Goal: Task Accomplishment & Management: Use online tool/utility

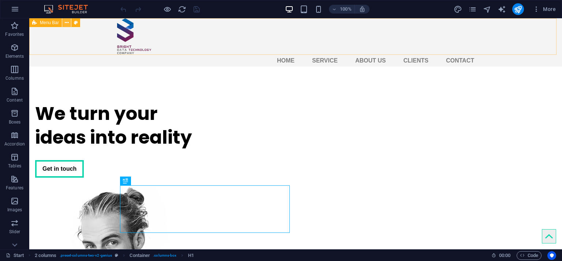
click at [69, 21] on button at bounding box center [66, 22] width 9 height 9
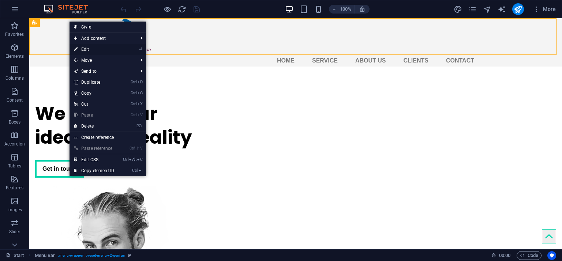
click at [123, 50] on li "⏎ Edit" at bounding box center [108, 49] width 77 height 11
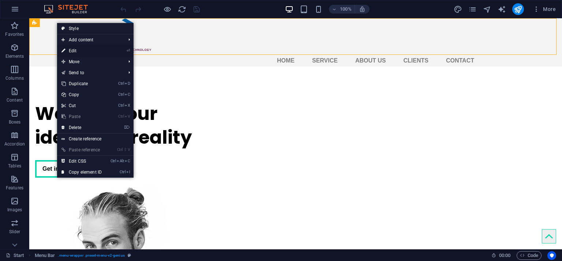
click at [85, 54] on link "⏎ Edit" at bounding box center [81, 50] width 49 height 11
select select "header"
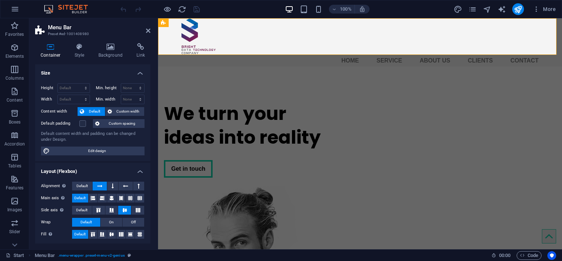
scroll to position [104, 0]
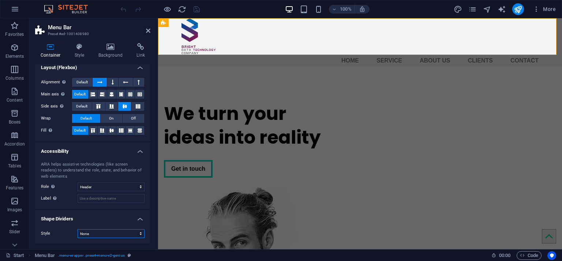
click at [129, 231] on select "None Triangle Square Diagonal Polygon 1 Polygon 2 Zigzag Multiple Zigzags Waves…" at bounding box center [111, 234] width 67 height 9
click at [78, 230] on select "None Triangle Square Diagonal Polygon 1 Polygon 2 Zigzag Multiple Zigzags Waves…" at bounding box center [111, 234] width 67 height 9
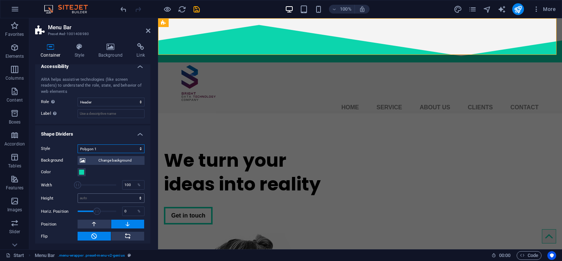
scroll to position [192, 0]
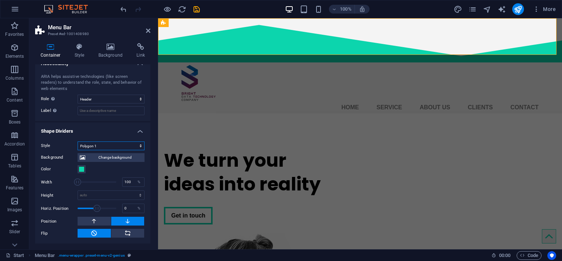
click at [111, 144] on select "None Triangle Square Diagonal Polygon 1 Polygon 2 Zigzag Multiple Zigzags Waves…" at bounding box center [111, 146] width 67 height 9
click at [78, 142] on select "None Triangle Square Diagonal Polygon 1 Polygon 2 Zigzag Multiple Zigzags Waves…" at bounding box center [111, 146] width 67 height 9
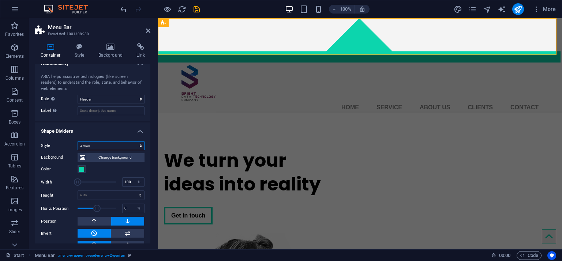
click at [130, 144] on select "None Triangle Square Diagonal Polygon 1 Polygon 2 Zigzag Multiple Zigzags Waves…" at bounding box center [111, 146] width 67 height 9
click at [78, 142] on select "None Triangle Square Diagonal Polygon 1 Polygon 2 Zigzag Multiple Zigzags Waves…" at bounding box center [111, 146] width 67 height 9
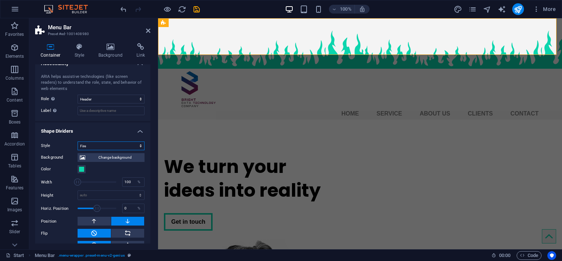
click at [141, 148] on select "None Triangle Square Diagonal Polygon 1 Polygon 2 Zigzag Multiple Zigzags Waves…" at bounding box center [111, 146] width 67 height 9
click at [78, 142] on select "None Triangle Square Diagonal Polygon 1 Polygon 2 Zigzag Multiple Zigzags Waves…" at bounding box center [111, 146] width 67 height 9
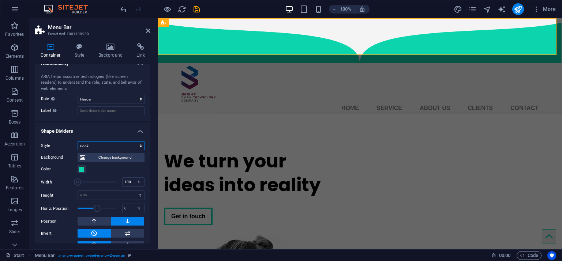
click at [139, 149] on select "None Triangle Square Diagonal Polygon 1 Polygon 2 Zigzag Multiple Zigzags Waves…" at bounding box center [111, 146] width 67 height 9
click at [78, 142] on select "None Triangle Square Diagonal Polygon 1 Polygon 2 Zigzag Multiple Zigzags Waves…" at bounding box center [111, 146] width 67 height 9
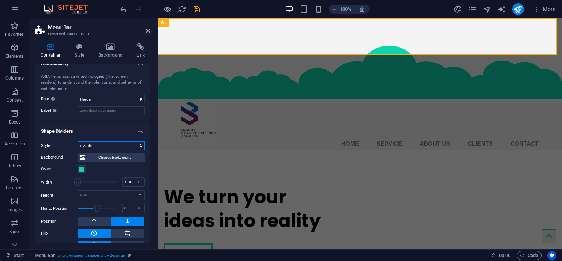
click at [135, 148] on select "None Triangle Square Diagonal Polygon 1 Polygon 2 Zigzag Multiple Zigzags Waves…" at bounding box center [111, 146] width 67 height 9
click at [78, 142] on select "None Triangle Square Diagonal Polygon 1 Polygon 2 Zigzag Multiple Zigzags Waves…" at bounding box center [111, 146] width 67 height 9
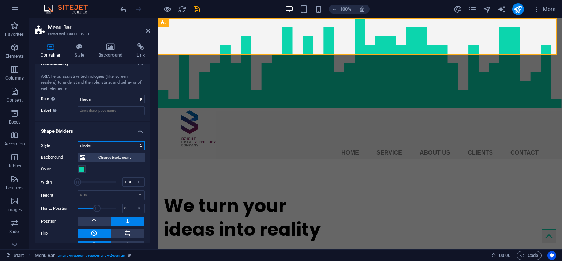
click at [139, 145] on select "None Triangle Square Diagonal Polygon 1 Polygon 2 Zigzag Multiple Zigzags Waves…" at bounding box center [111, 146] width 67 height 9
click at [78, 142] on select "None Triangle Square Diagonal Polygon 1 Polygon 2 Zigzag Multiple Zigzags Waves…" at bounding box center [111, 146] width 67 height 9
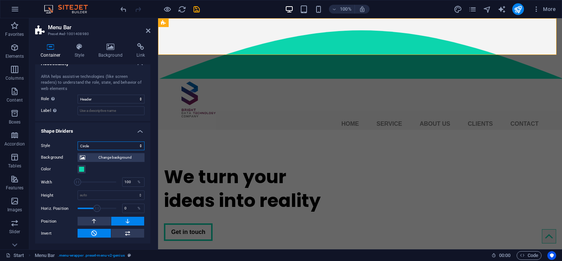
click at [138, 145] on select "None Triangle Square Diagonal Polygon 1 Polygon 2 Zigzag Multiple Zigzags Waves…" at bounding box center [111, 146] width 67 height 9
click at [78, 142] on select "None Triangle Square Diagonal Polygon 1 Polygon 2 Zigzag Multiple Zigzags Waves…" at bounding box center [111, 146] width 67 height 9
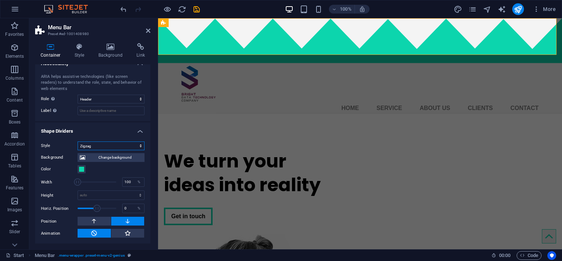
click at [139, 146] on select "None Triangle Square Diagonal Polygon 1 Polygon 2 Zigzag Multiple Zigzags Waves…" at bounding box center [111, 146] width 67 height 9
click at [78, 142] on select "None Triangle Square Diagonal Polygon 1 Polygon 2 Zigzag Multiple Zigzags Waves…" at bounding box center [111, 146] width 67 height 9
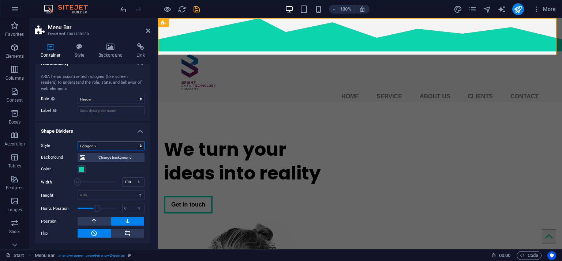
click at [139, 146] on select "None Triangle Square Diagonal Polygon 1 Polygon 2 Zigzag Multiple Zigzags Waves…" at bounding box center [111, 146] width 67 height 9
select select "square"
click at [78, 150] on select "None Triangle Square Diagonal Polygon 1 Polygon 2 Zigzag Multiple Zigzags Waves…" at bounding box center [111, 146] width 67 height 9
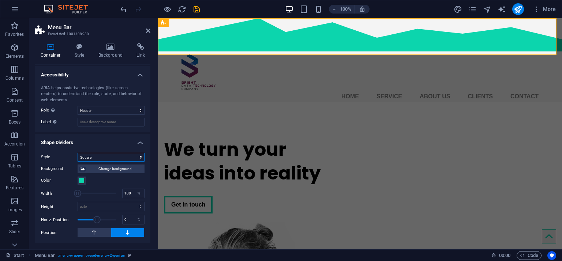
scroll to position [180, 0]
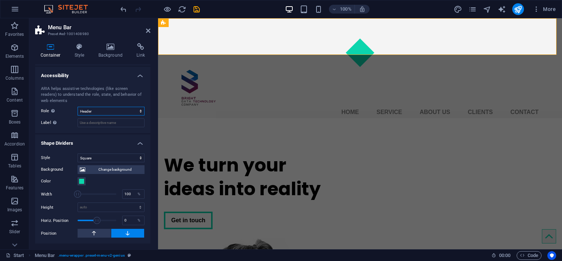
click at [120, 114] on select "None Alert Article Banner Comment Complementary Dialog Footer Header Marquee Pr…" at bounding box center [111, 111] width 67 height 9
select select "none"
click at [78, 107] on select "None Alert Article Banner Comment Complementary Dialog Footer Header Marquee Pr…" at bounding box center [111, 111] width 67 height 9
click at [125, 157] on select "None Triangle Square Diagonal Polygon 1 Polygon 2 Zigzag Multiple Zigzags Waves…" at bounding box center [111, 158] width 67 height 9
click at [129, 161] on select "None Triangle Square Diagonal Polygon 1 Polygon 2 Zigzag Multiple Zigzags Waves…" at bounding box center [111, 158] width 67 height 9
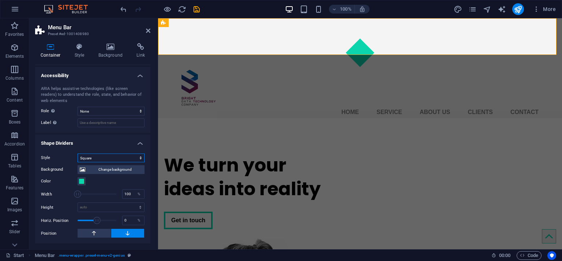
select select "none"
click at [78, 163] on select "None Triangle Square Diagonal Polygon 1 Polygon 2 Zigzag Multiple Zigzags Waves…" at bounding box center [111, 158] width 67 height 9
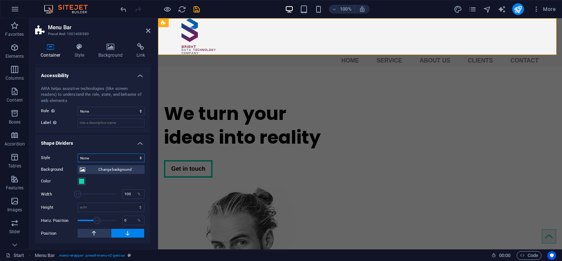
scroll to position [104, 0]
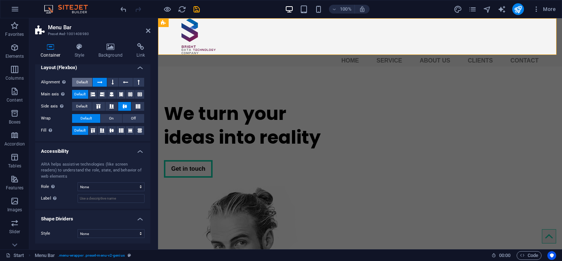
click at [85, 82] on span "Default" at bounding box center [82, 82] width 11 height 9
click at [85, 106] on span "Default" at bounding box center [81, 106] width 11 height 9
click at [105, 107] on button at bounding box center [111, 106] width 13 height 9
click at [94, 107] on icon at bounding box center [98, 106] width 9 height 4
click at [124, 105] on icon at bounding box center [124, 106] width 9 height 4
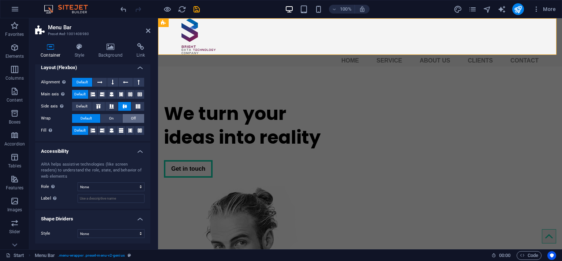
click at [133, 118] on span "Off" at bounding box center [133, 118] width 5 height 9
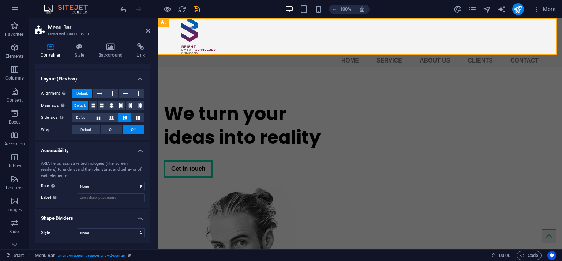
scroll to position [92, 0]
click at [88, 130] on span "Default" at bounding box center [86, 130] width 11 height 9
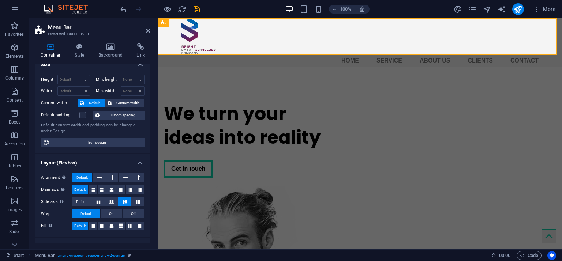
scroll to position [0, 0]
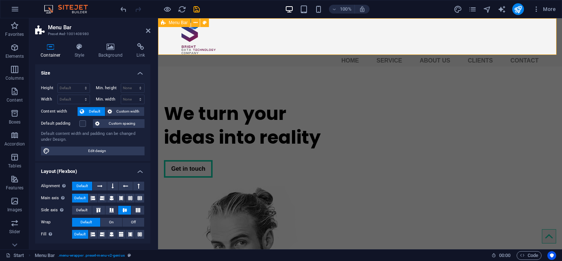
click at [162, 24] on icon at bounding box center [163, 22] width 5 height 9
click at [182, 22] on span "Menu Bar" at bounding box center [178, 23] width 19 height 4
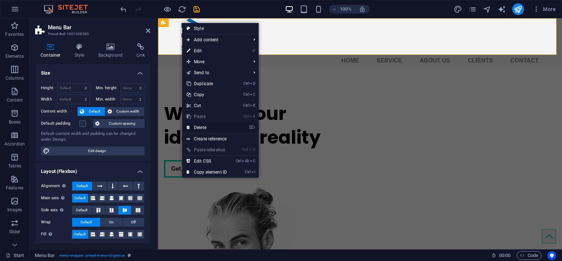
click at [209, 130] on link "⌦ Delete" at bounding box center [206, 127] width 49 height 11
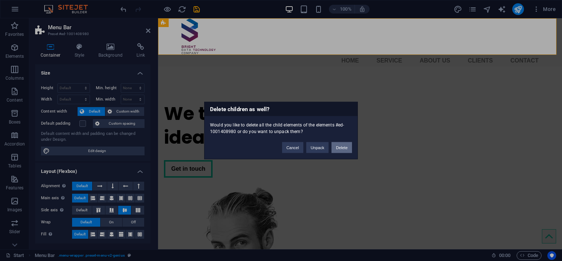
click at [340, 148] on button "Delete" at bounding box center [342, 147] width 21 height 11
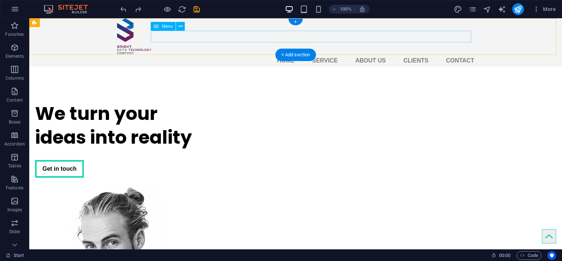
click at [212, 55] on nav "Home Service About us Clients Contact" at bounding box center [295, 61] width 357 height 12
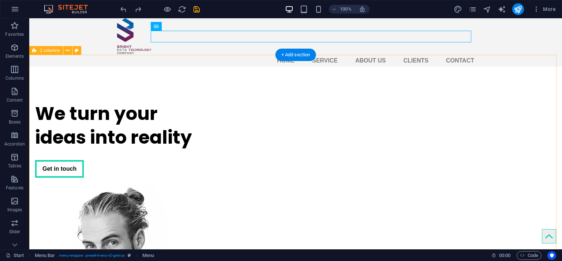
drag, startPoint x: 186, startPoint y: 45, endPoint x: 166, endPoint y: 80, distance: 40.5
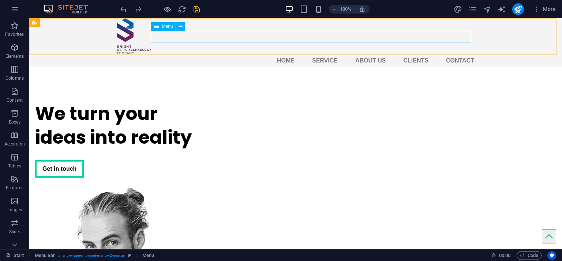
click at [164, 26] on span "Menu" at bounding box center [167, 26] width 11 height 4
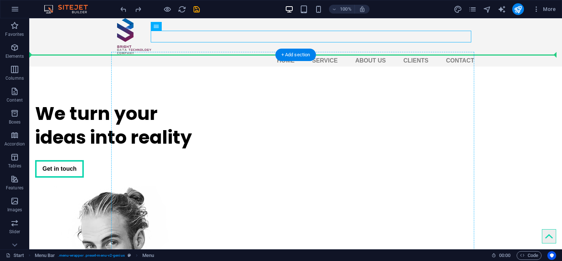
drag, startPoint x: 193, startPoint y: 44, endPoint x: 182, endPoint y: 94, distance: 51.4
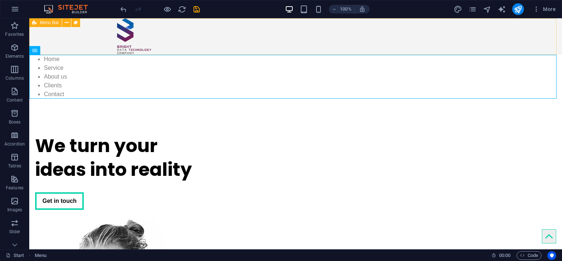
click at [52, 22] on span "Menu Bar" at bounding box center [49, 23] width 19 height 4
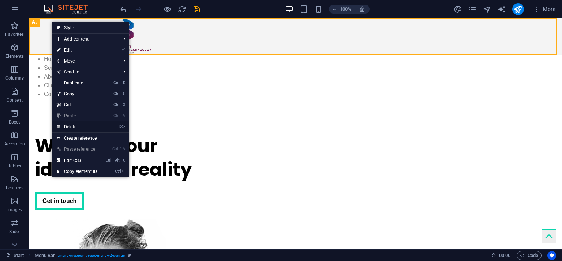
click at [85, 130] on link "⌦ Delete" at bounding box center [76, 127] width 49 height 11
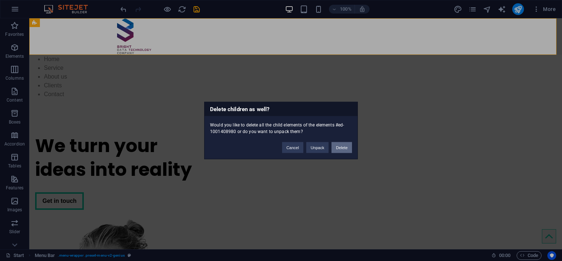
click at [341, 147] on button "Delete" at bounding box center [342, 147] width 21 height 11
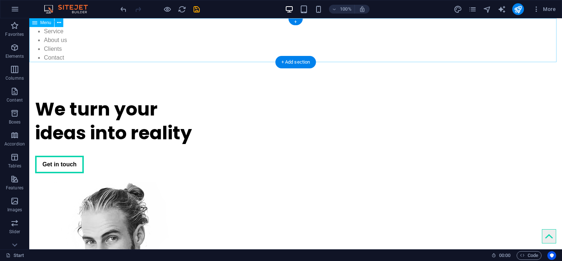
click at [44, 40] on nav "Home Service About us Clients Contact" at bounding box center [295, 40] width 533 height 44
click at [60, 39] on nav "Home Service About us Clients Contact" at bounding box center [295, 40] width 533 height 44
select select
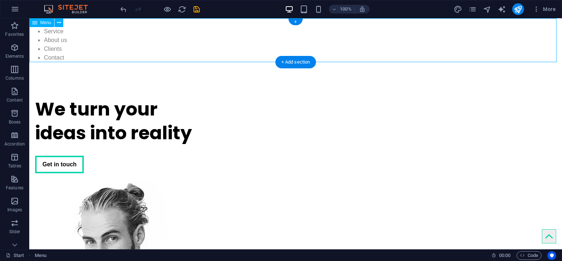
select select
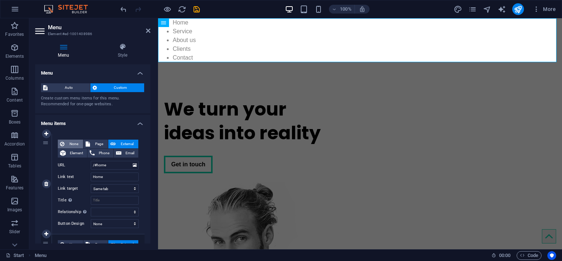
click at [76, 142] on span "None" at bounding box center [74, 144] width 14 height 9
select select
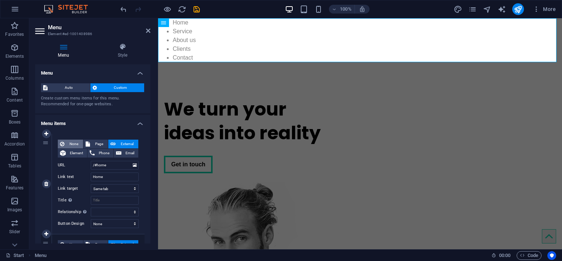
select select
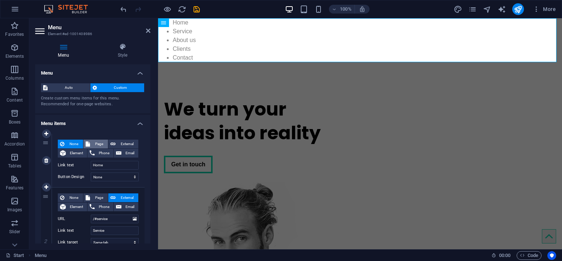
click at [95, 143] on span "Page" at bounding box center [99, 144] width 14 height 9
select select
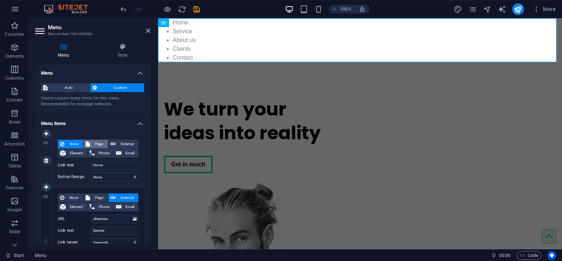
select select
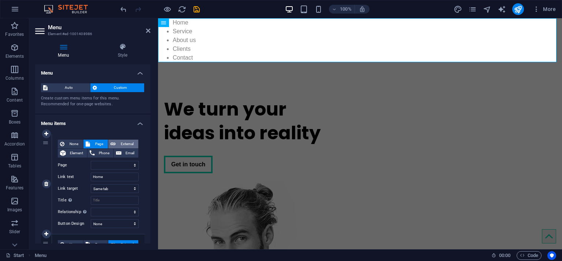
click at [121, 144] on span "External" at bounding box center [127, 144] width 18 height 9
select select "blank"
select select
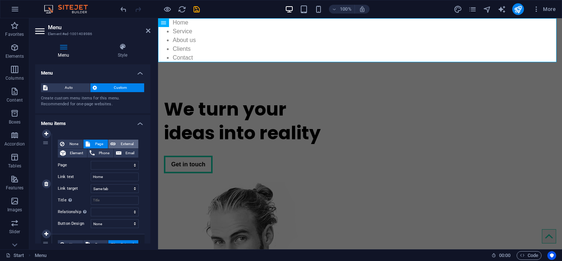
select select
click at [75, 153] on span "Element" at bounding box center [76, 153] width 17 height 9
select select
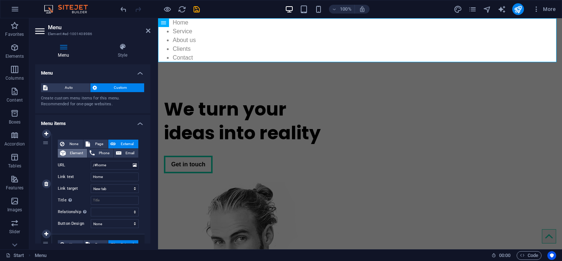
select select
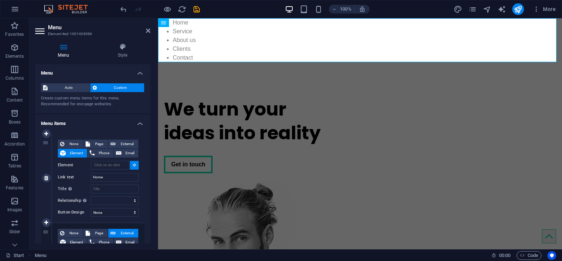
click at [75, 153] on span "Element" at bounding box center [76, 153] width 17 height 9
click at [122, 143] on span "External" at bounding box center [127, 144] width 18 height 9
select select "blank"
select select
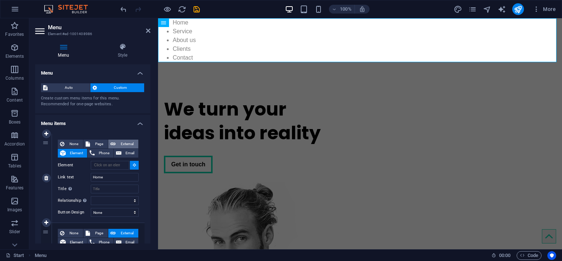
select select
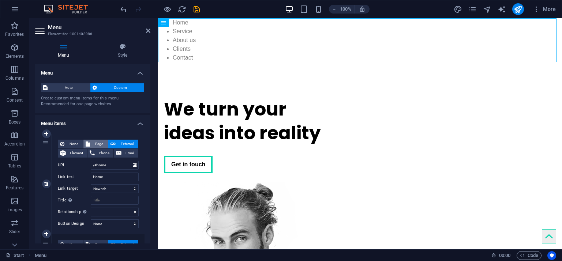
click at [86, 148] on icon at bounding box center [88, 144] width 4 height 9
select select
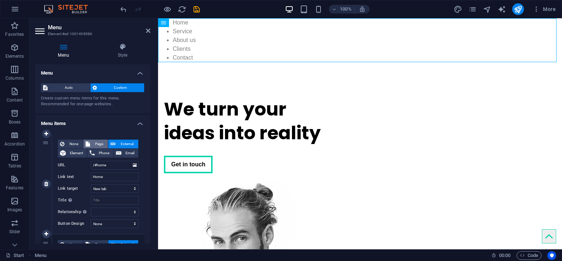
select select
click at [77, 153] on span "Element" at bounding box center [76, 153] width 17 height 9
select select
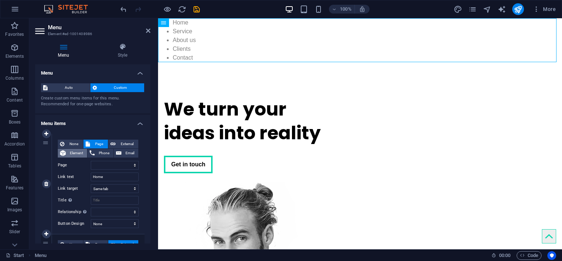
select select
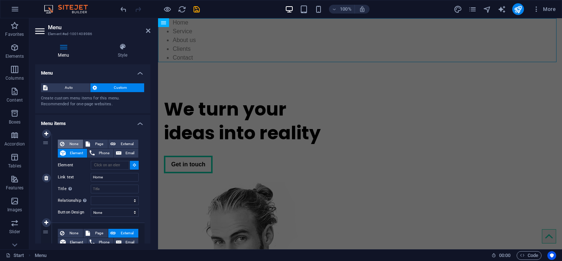
click at [75, 144] on span "None" at bounding box center [74, 144] width 14 height 9
select select
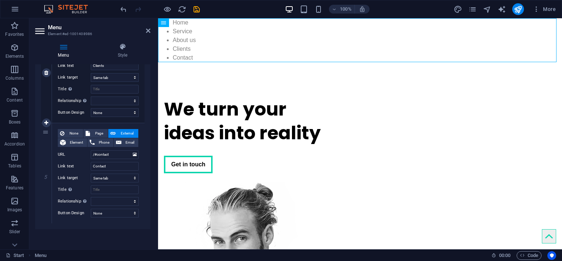
scroll to position [220, 0]
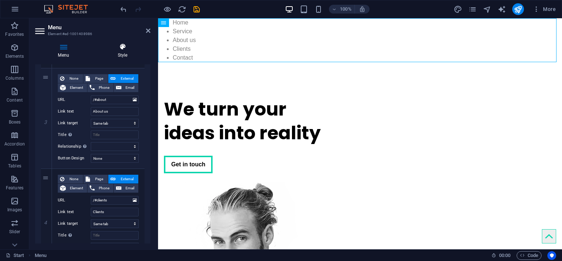
click at [126, 58] on h4 "Style" at bounding box center [123, 50] width 56 height 15
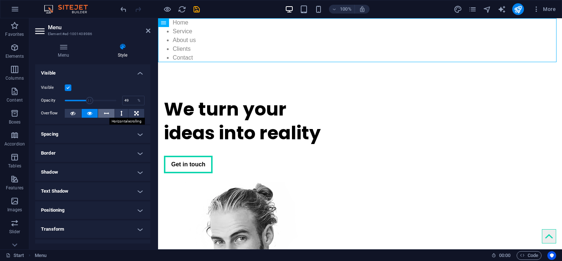
click at [107, 112] on icon at bounding box center [106, 113] width 5 height 9
click at [91, 112] on icon at bounding box center [89, 113] width 5 height 9
click at [113, 136] on h4 "Spacing" at bounding box center [92, 135] width 115 height 18
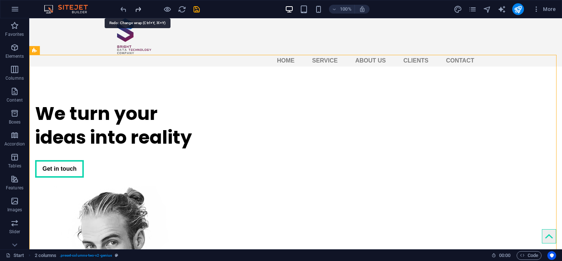
click at [136, 10] on icon "redo" at bounding box center [138, 9] width 8 height 8
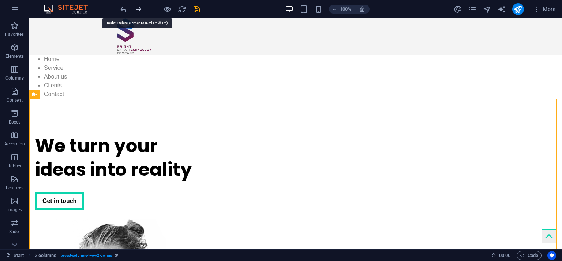
click at [136, 10] on icon "redo" at bounding box center [138, 9] width 8 height 8
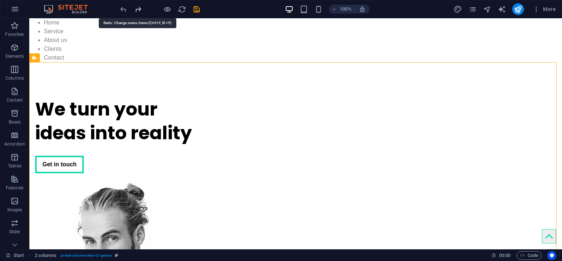
click at [136, 10] on icon "redo" at bounding box center [138, 9] width 8 height 8
click at [123, 12] on icon "undo" at bounding box center [123, 9] width 8 height 8
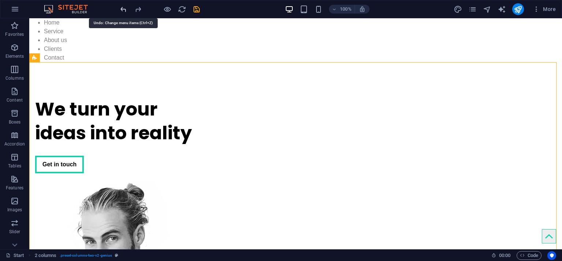
click at [123, 12] on icon "undo" at bounding box center [123, 9] width 8 height 8
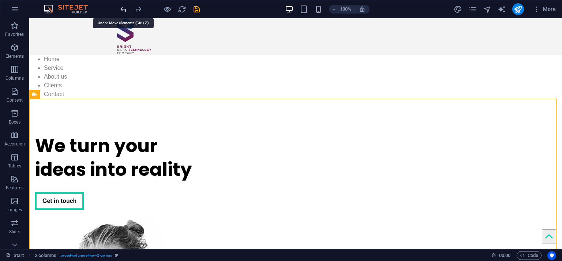
click at [123, 12] on icon "undo" at bounding box center [123, 9] width 8 height 8
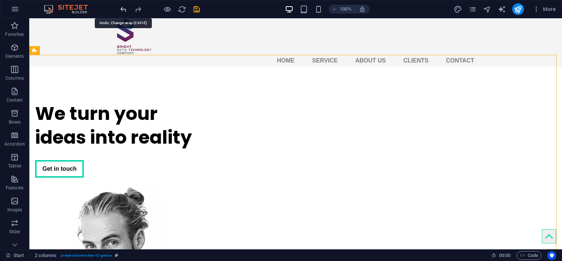
click at [123, 12] on icon "undo" at bounding box center [123, 9] width 8 height 8
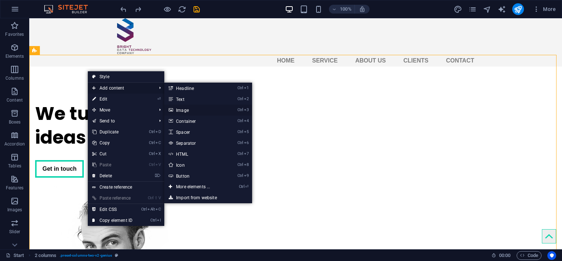
click at [198, 109] on link "Ctrl 3 Image" at bounding box center [194, 110] width 60 height 11
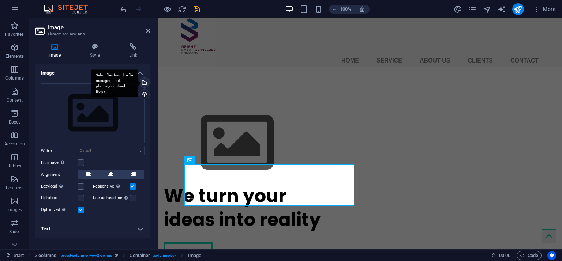
click at [146, 83] on div "Select files from the file manager, stock photos, or upload file(s)" at bounding box center [143, 83] width 11 height 11
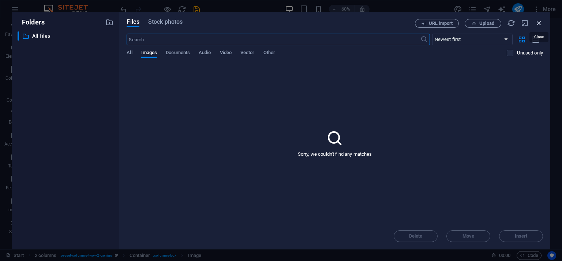
click at [536, 23] on icon "button" at bounding box center [539, 23] width 8 height 8
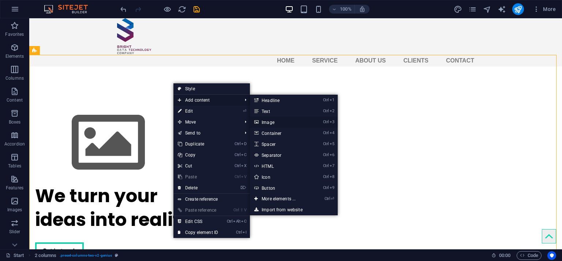
drag, startPoint x: 128, startPoint y: 99, endPoint x: 286, endPoint y: 117, distance: 159.2
click at [286, 117] on link "Ctrl 3 Image" at bounding box center [280, 122] width 60 height 11
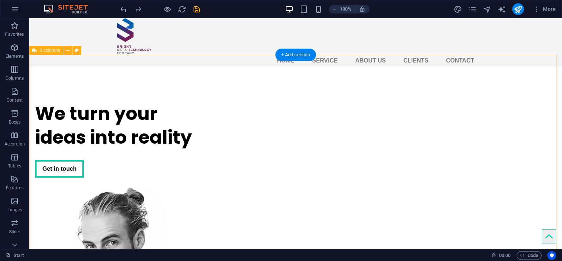
click at [70, 50] on button at bounding box center [67, 50] width 9 height 9
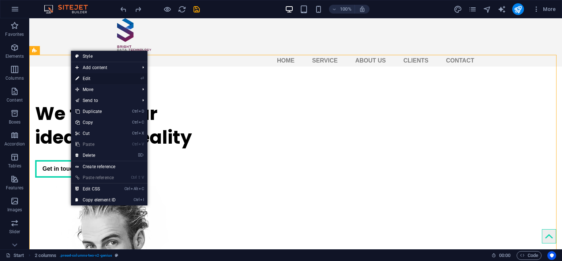
drag, startPoint x: 105, startPoint y: 75, endPoint x: 6, endPoint y: 84, distance: 100.0
click at [105, 75] on link "⏎ Edit" at bounding box center [95, 78] width 49 height 11
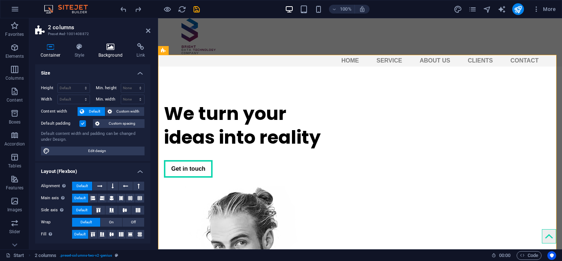
click at [115, 50] on icon at bounding box center [111, 46] width 36 height 7
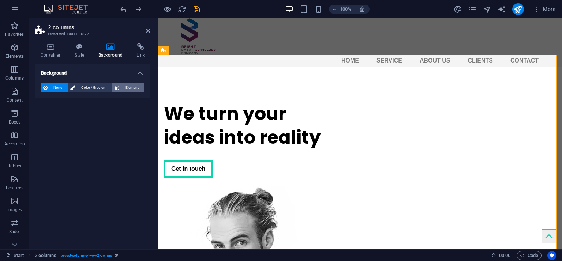
click at [126, 91] on span "Element" at bounding box center [132, 87] width 20 height 9
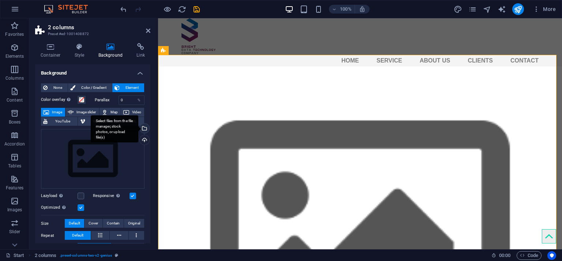
click at [138, 131] on div "Select files from the file manager, stock photos, or upload file(s)" at bounding box center [115, 128] width 48 height 27
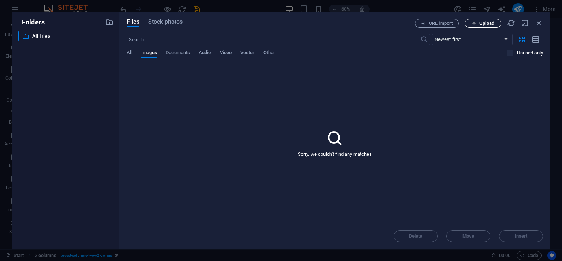
click at [476, 26] on button "Upload" at bounding box center [483, 23] width 37 height 9
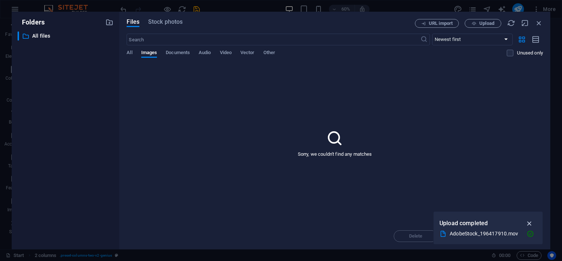
click at [530, 224] on icon "button" at bounding box center [530, 224] width 8 height 8
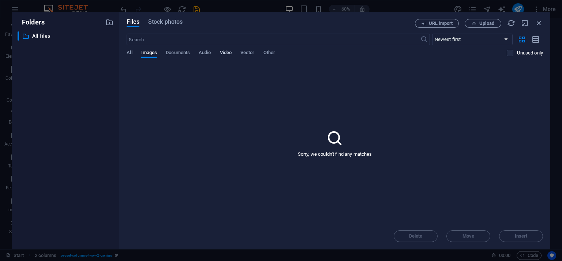
click at [230, 51] on span "Video" at bounding box center [226, 53] width 12 height 10
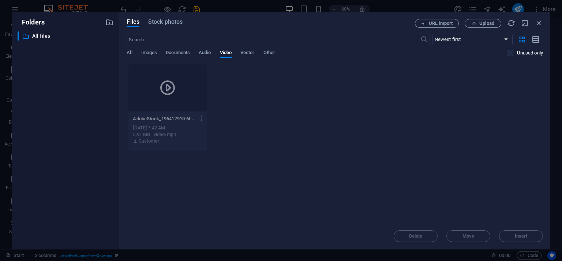
click at [202, 119] on icon "button" at bounding box center [202, 119] width 7 height 7
click at [207, 152] on h6 "Get link" at bounding box center [207, 155] width 30 height 9
drag, startPoint x: 382, startPoint y: 6, endPoint x: 540, endPoint y: 24, distance: 159.2
click at [540, 24] on icon "button" at bounding box center [539, 23] width 8 height 8
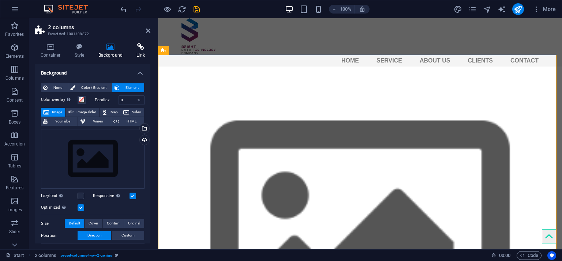
click at [141, 49] on icon at bounding box center [140, 46] width 19 height 7
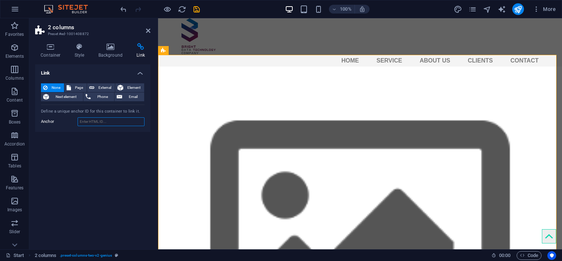
click at [122, 120] on input "Anchor" at bounding box center [111, 122] width 67 height 9
paste input "[URL][DOMAIN_NAME]"
type input "[URL][DOMAIN_NAME]"
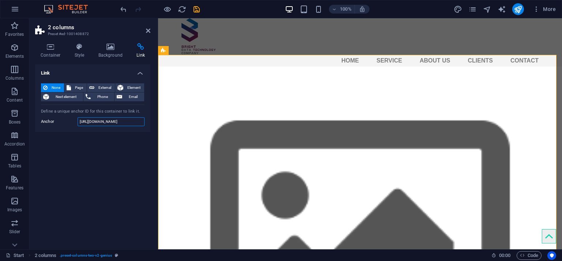
click at [122, 120] on input "[URL][DOMAIN_NAME]" at bounding box center [111, 122] width 67 height 9
click at [108, 48] on icon at bounding box center [111, 46] width 36 height 7
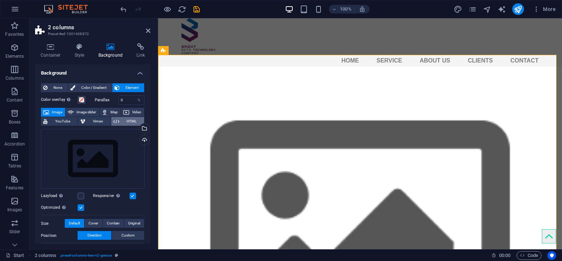
click at [122, 121] on span "HTML" at bounding box center [132, 121] width 21 height 9
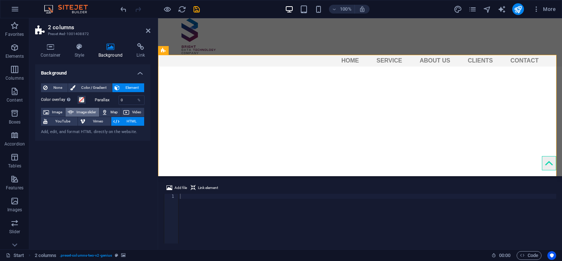
click at [84, 111] on span "Image slider" at bounding box center [86, 112] width 21 height 9
select select "ms"
select select "s"
select select "progressive"
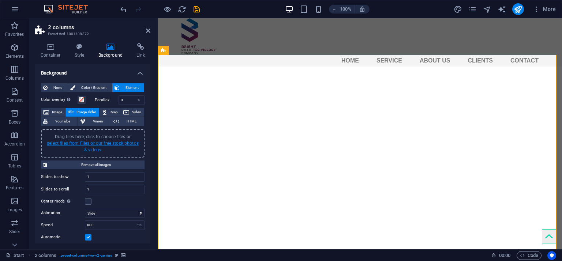
click at [102, 142] on link "select files from Files or our free stock photos & videos" at bounding box center [93, 147] width 92 height 12
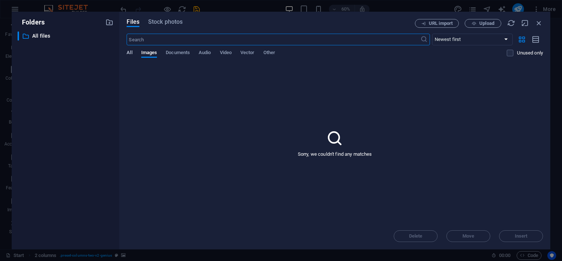
click at [128, 52] on span "All" at bounding box center [129, 53] width 5 height 10
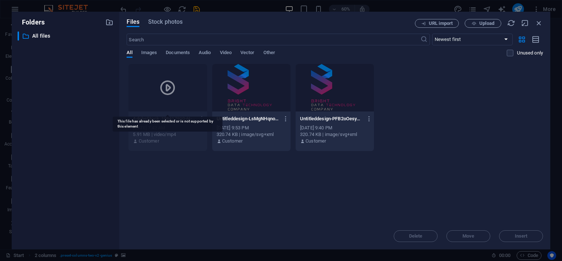
click at [165, 82] on icon at bounding box center [168, 88] width 18 height 18
click at [186, 114] on div "AdobeStock_196417910-6I-2YZy5IIdOvsntOTlbSg.mov AdobeStock_196417910-6I-2YZy5II…" at bounding box center [168, 119] width 70 height 12
click at [544, 22] on div "Files Stock photos URL import Upload ​ Newest first Oldest first Name (A-Z) Nam…" at bounding box center [334, 131] width 431 height 238
click at [542, 22] on icon "button" at bounding box center [539, 23] width 8 height 8
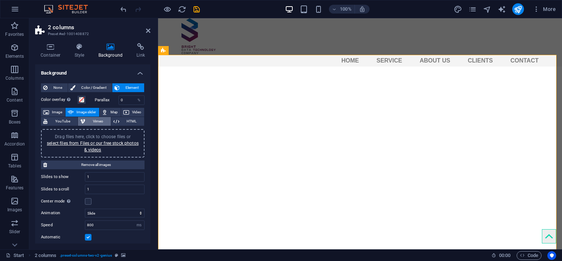
click at [96, 123] on span "Vimeo" at bounding box center [98, 121] width 21 height 9
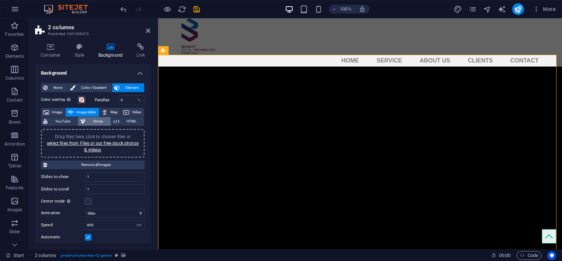
select select "ar16_9"
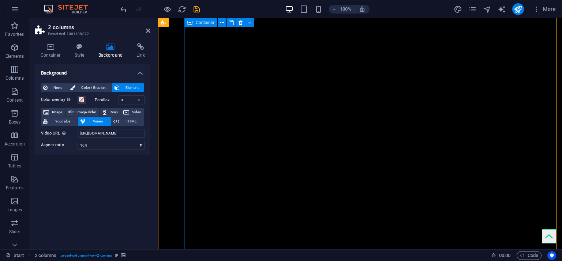
scroll to position [73, 0]
click at [356, 168] on div at bounding box center [360, 161] width 404 height 337
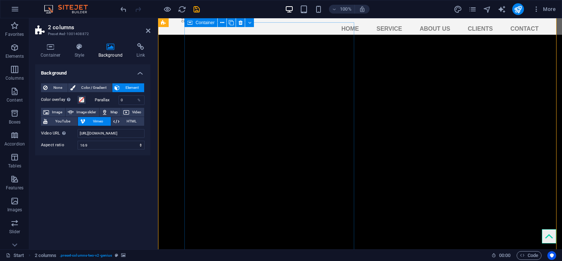
scroll to position [0, 0]
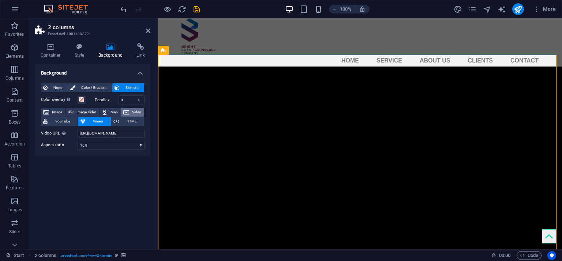
click at [129, 112] on icon at bounding box center [126, 112] width 6 height 9
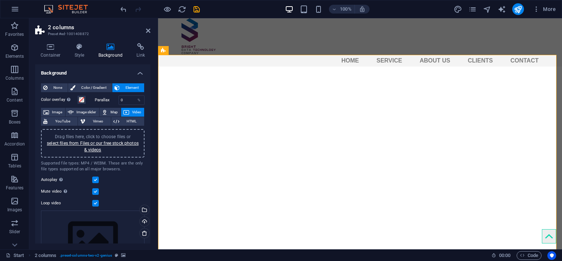
click at [129, 112] on button "Video" at bounding box center [132, 112] width 23 height 9
click at [119, 142] on link "select files from Files or our free stock photos & videos" at bounding box center [93, 147] width 92 height 12
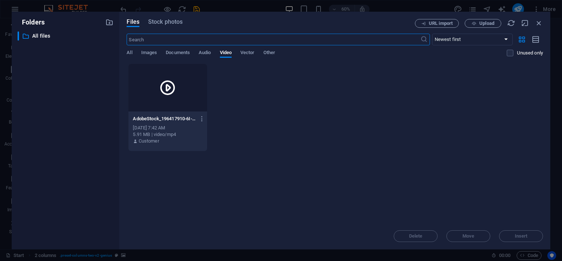
click at [174, 92] on icon at bounding box center [168, 88] width 18 height 18
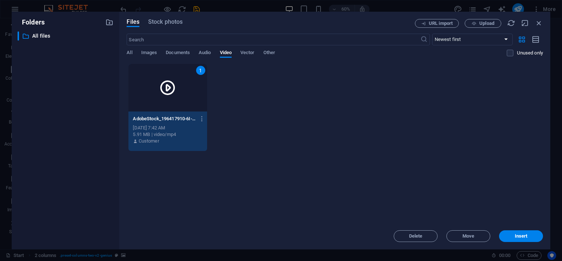
click at [174, 92] on icon at bounding box center [168, 88] width 18 height 18
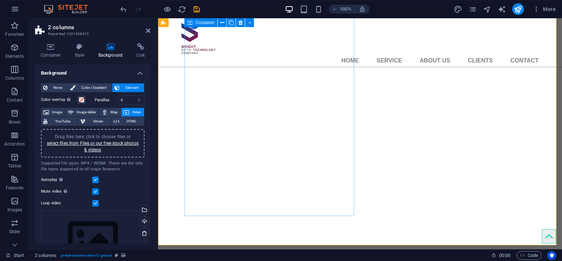
scroll to position [73, 0]
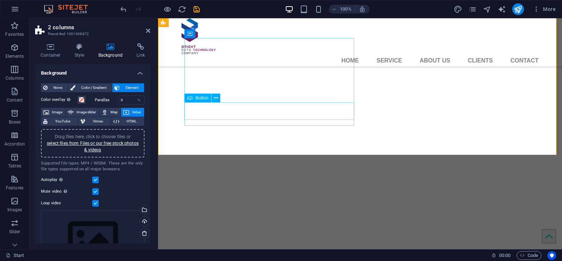
scroll to position [0, 0]
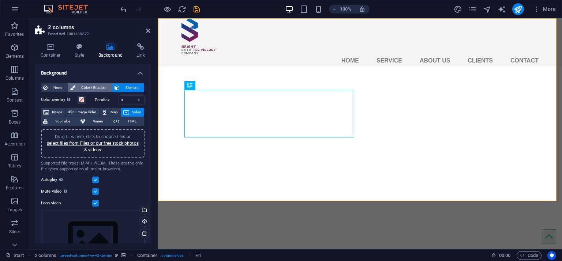
click at [76, 87] on button "Color / Gradient" at bounding box center [90, 87] width 44 height 9
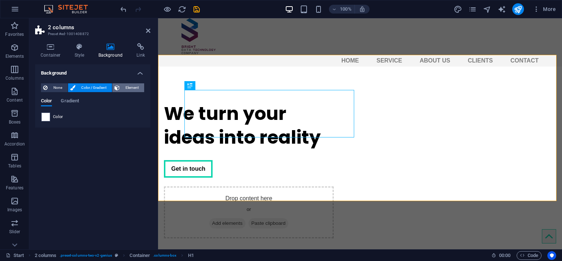
click at [129, 85] on span "Element" at bounding box center [132, 87] width 20 height 9
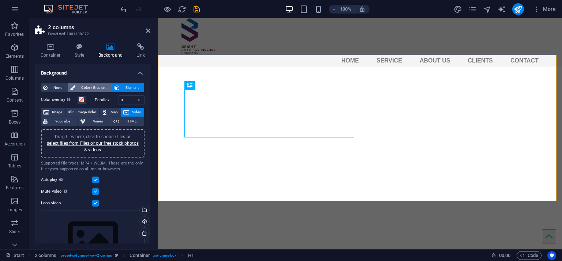
click at [107, 85] on span "Color / Gradient" at bounding box center [94, 87] width 32 height 9
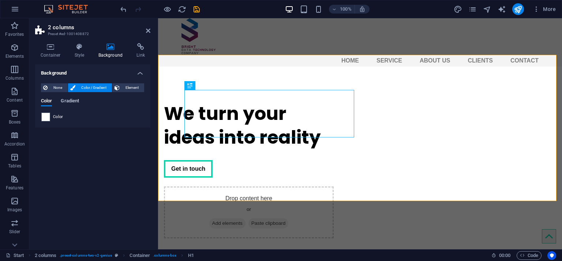
click at [67, 104] on span "Gradient" at bounding box center [70, 102] width 18 height 10
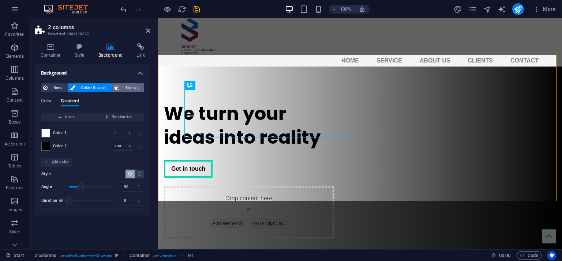
click at [133, 83] on span "Element" at bounding box center [132, 87] width 20 height 9
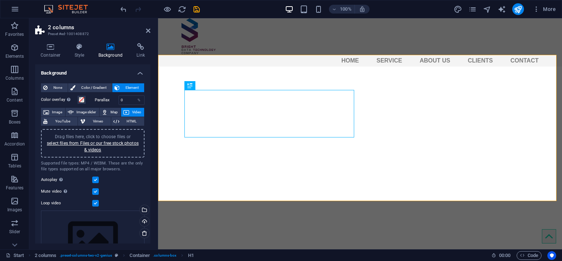
click at [131, 109] on span "Video" at bounding box center [136, 112] width 11 height 9
click at [99, 141] on link "select files from Files or our free stock photos & videos" at bounding box center [93, 147] width 92 height 12
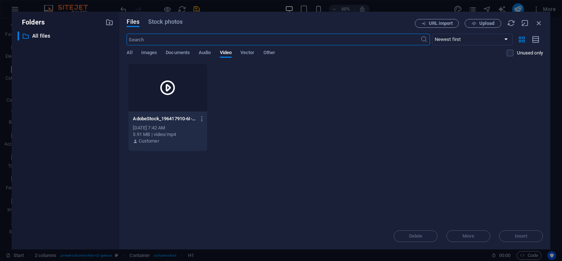
click at [179, 93] on div at bounding box center [168, 88] width 78 height 48
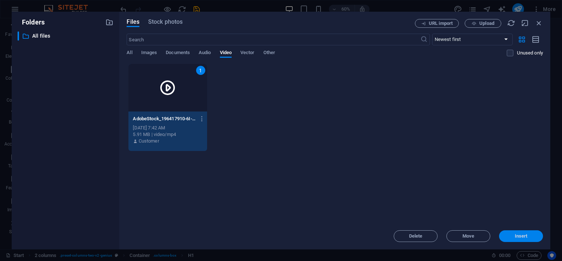
click at [526, 240] on button "Insert" at bounding box center [521, 237] width 44 height 12
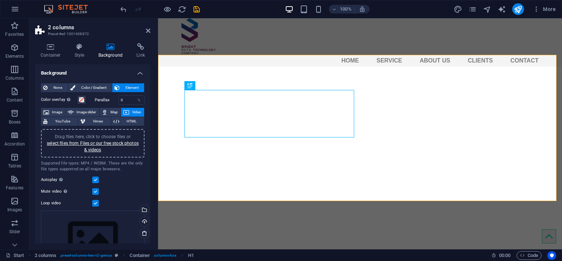
click at [95, 179] on label at bounding box center [95, 180] width 7 height 7
click at [0, 0] on input "Autoplay Autoplay is only available if muted is checked" at bounding box center [0, 0] width 0 height 0
click at [95, 179] on label at bounding box center [95, 180] width 7 height 7
click at [0, 0] on input "Autoplay Autoplay is only available if muted is checked" at bounding box center [0, 0] width 0 height 0
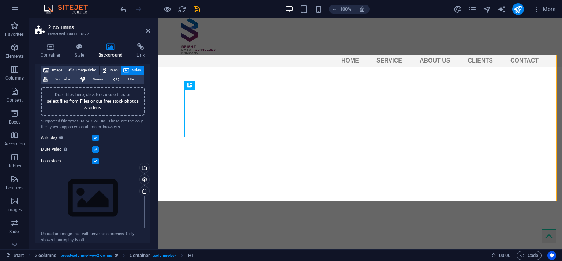
scroll to position [47, 0]
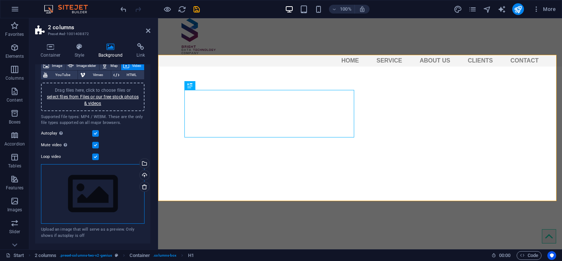
click at [120, 189] on div "Drag files here, click to choose files or select files from Files or our free s…" at bounding box center [93, 194] width 104 height 60
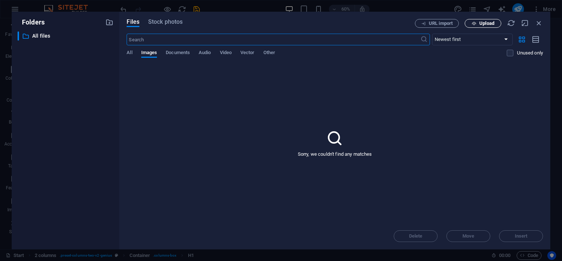
click at [485, 22] on span "Upload" at bounding box center [487, 23] width 15 height 4
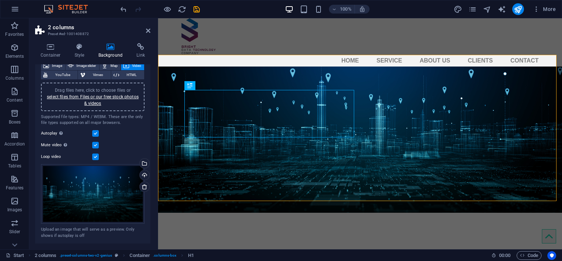
click at [132, 136] on div "Autoplay Autoplay is only available if muted is checked" at bounding box center [93, 133] width 104 height 9
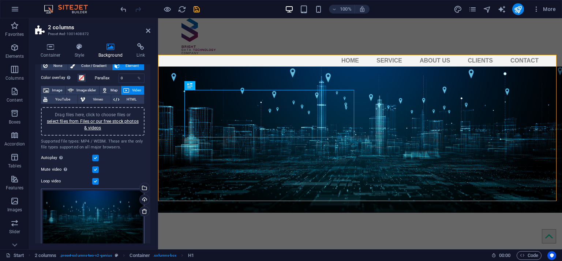
scroll to position [0, 0]
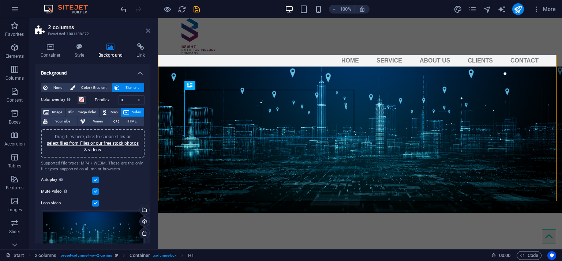
click at [148, 31] on icon at bounding box center [148, 31] width 4 height 6
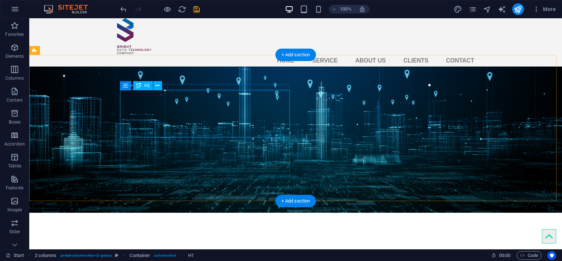
click at [157, 84] on icon at bounding box center [158, 86] width 4 height 8
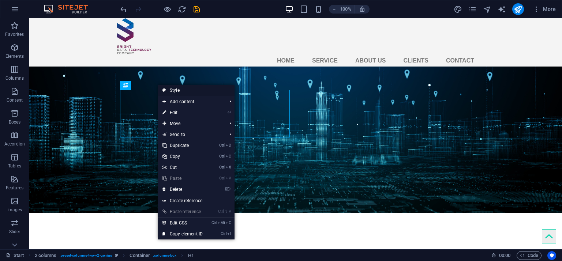
click at [189, 91] on link "Style" at bounding box center [196, 90] width 77 height 11
select select "rem"
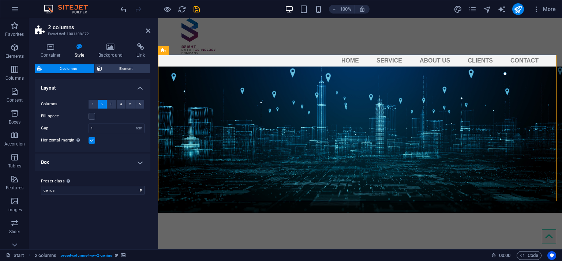
click at [148, 34] on header "2 columns Preset #ed-1001408872" at bounding box center [92, 27] width 115 height 19
click at [148, 32] on icon at bounding box center [148, 31] width 4 height 6
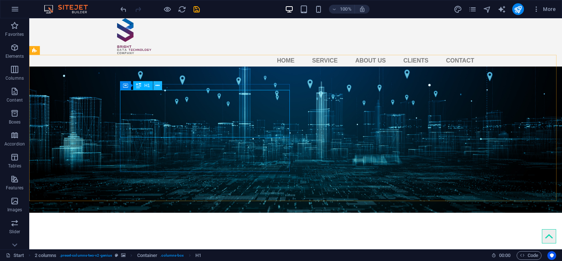
click at [160, 85] on button at bounding box center [157, 85] width 9 height 9
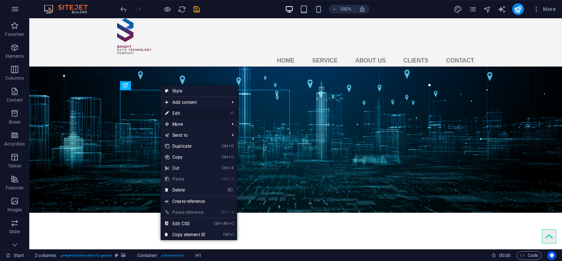
click at [194, 109] on link "⏎ Edit" at bounding box center [185, 113] width 49 height 11
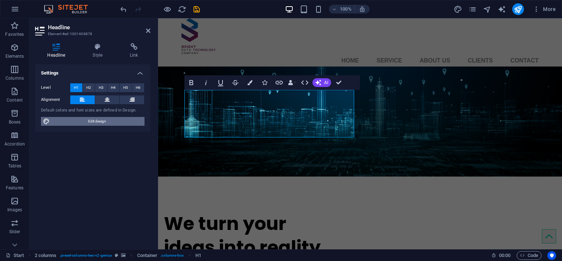
click at [98, 124] on span "Edit design" at bounding box center [97, 121] width 90 height 9
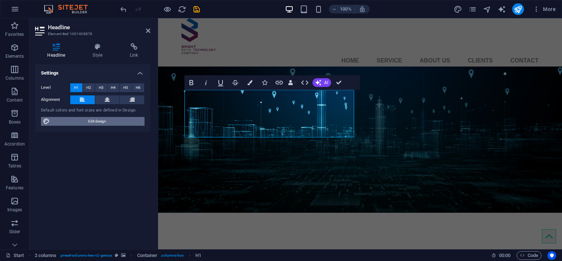
select select "px"
select select "400"
select select "px"
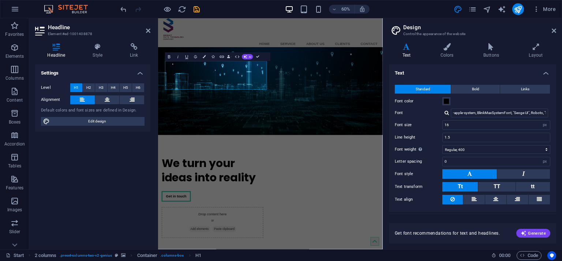
click at [451, 99] on div "Font color" at bounding box center [473, 101] width 156 height 9
click at [443, 101] on button "Font color" at bounding box center [447, 101] width 8 height 8
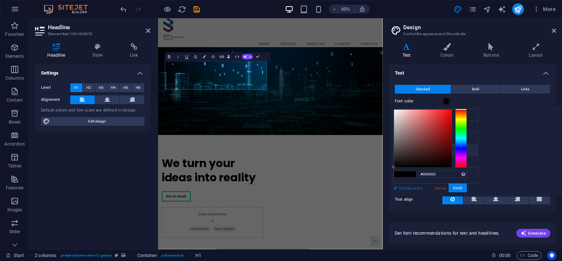
click at [418, 186] on link "Change colors" at bounding box center [432, 188] width 85 height 9
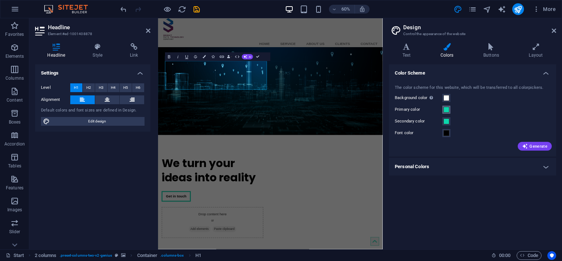
click at [445, 112] on span at bounding box center [447, 110] width 6 height 6
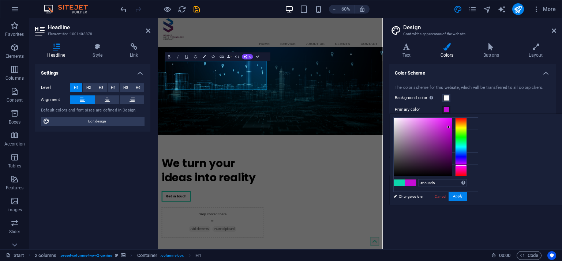
type input "#bd0cd5"
drag, startPoint x: 549, startPoint y: 144, endPoint x: 555, endPoint y: 165, distance: 21.4
click at [467, 165] on div at bounding box center [462, 165] width 12 height 2
click at [467, 199] on button "Apply" at bounding box center [458, 196] width 18 height 9
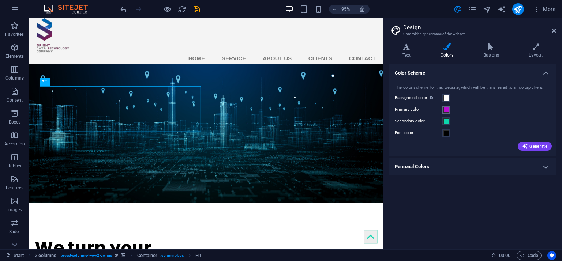
click at [447, 109] on span at bounding box center [447, 110] width 6 height 6
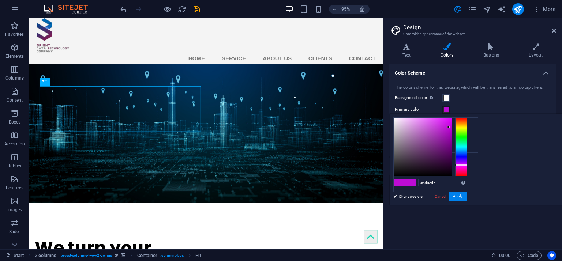
click at [447, 109] on span at bounding box center [447, 110] width 6 height 6
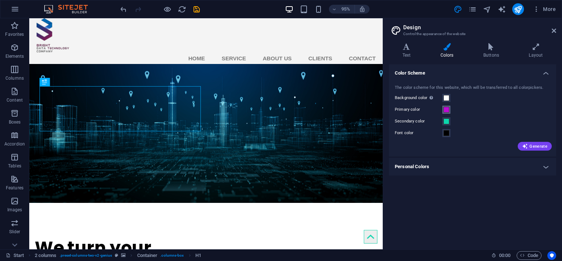
click at [447, 109] on span at bounding box center [447, 110] width 6 height 6
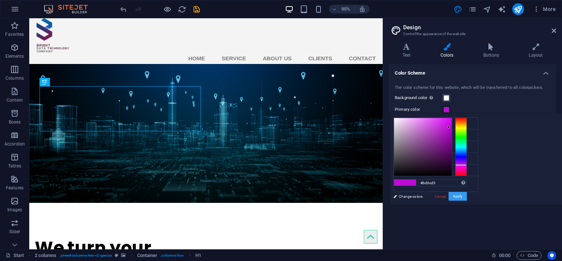
click at [461, 194] on button "Apply" at bounding box center [458, 196] width 18 height 9
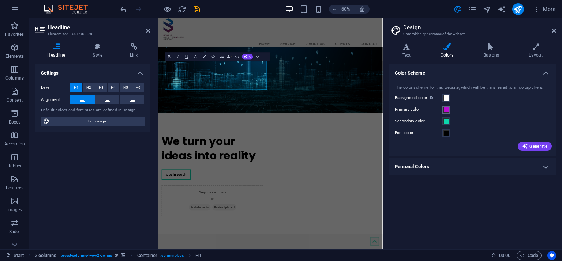
click at [448, 111] on span at bounding box center [447, 110] width 6 height 6
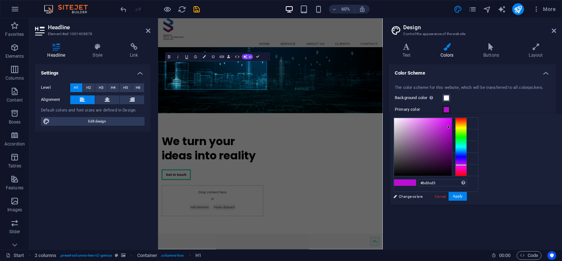
click at [448, 111] on span at bounding box center [447, 110] width 6 height 6
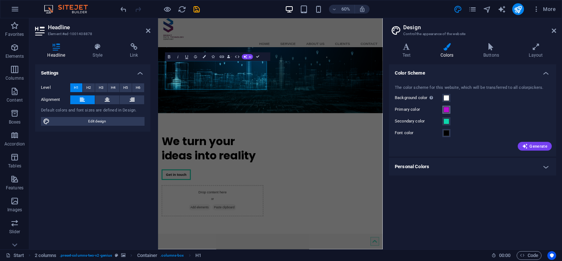
click at [448, 111] on span at bounding box center [447, 110] width 6 height 6
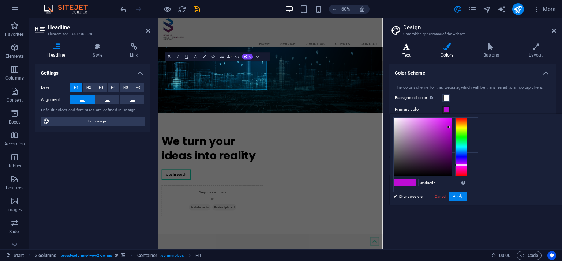
click at [400, 47] on icon at bounding box center [406, 46] width 35 height 7
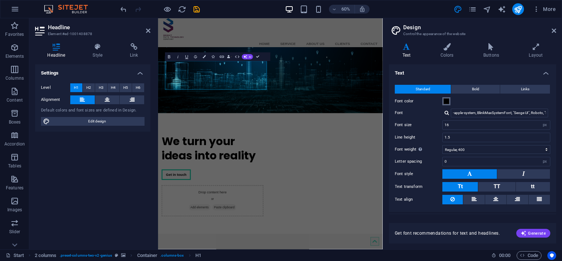
click at [445, 97] on button "Font color" at bounding box center [447, 101] width 8 height 8
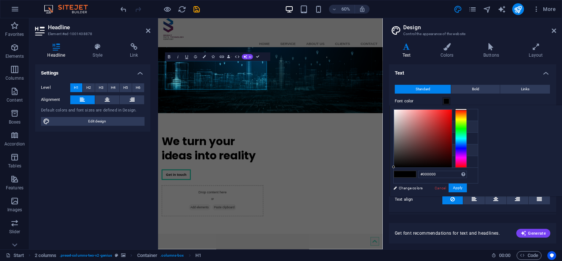
click at [438, 123] on li "Primary color #0cd5ad" at bounding box center [436, 127] width 84 height 12
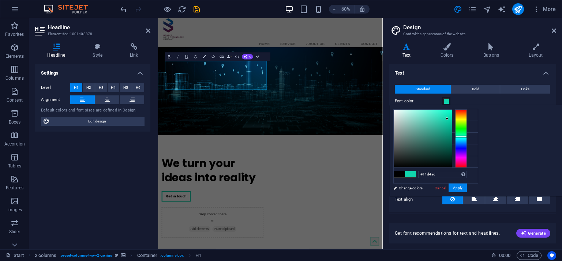
click at [449, 119] on div at bounding box center [447, 119] width 3 height 3
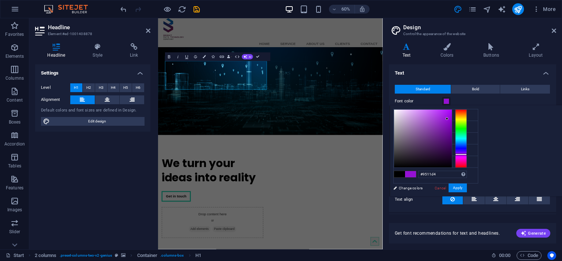
drag, startPoint x: 554, startPoint y: 136, endPoint x: 555, endPoint y: 154, distance: 18.4
click at [467, 154] on div at bounding box center [462, 155] width 12 height 2
drag, startPoint x: 552, startPoint y: 187, endPoint x: 535, endPoint y: 188, distance: 16.9
click at [467, 187] on button "Apply" at bounding box center [458, 188] width 18 height 9
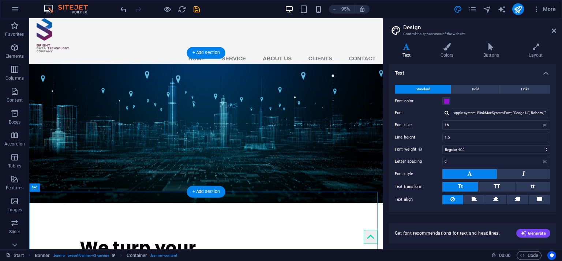
click at [197, 71] on figure at bounding box center [215, 140] width 372 height 146
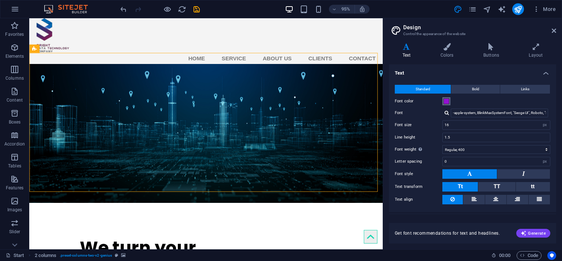
click at [447, 102] on span at bounding box center [447, 102] width 6 height 6
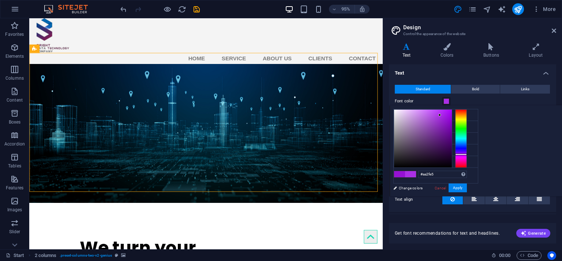
drag, startPoint x: 447, startPoint y: 118, endPoint x: 438, endPoint y: 114, distance: 9.4
click at [439, 114] on div at bounding box center [440, 115] width 3 height 3
type input "#b037e9"
click at [530, 234] on span "Generate" at bounding box center [533, 234] width 25 height 6
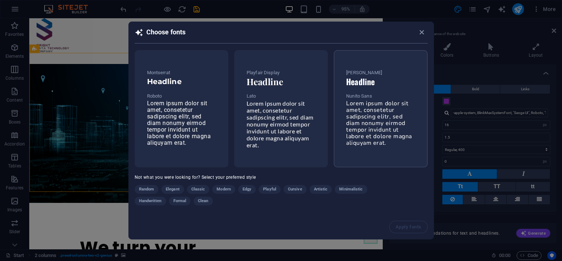
click at [403, 100] on span "Lorem ipsum dolor sit amet, consetetur sadipscing elitr, sed diam nonumy eirmod…" at bounding box center [379, 124] width 66 height 48
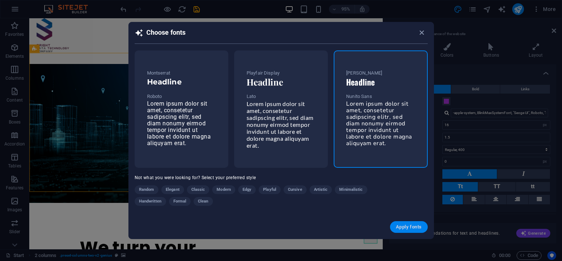
drag, startPoint x: 408, startPoint y: 225, endPoint x: 313, endPoint y: 202, distance: 97.3
click at [408, 225] on span "Apply fonts" at bounding box center [409, 227] width 26 height 6
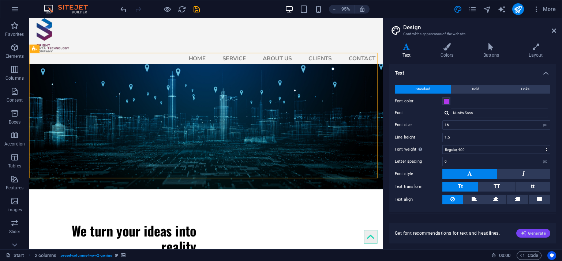
click at [537, 235] on span "Generate" at bounding box center [533, 234] width 25 height 6
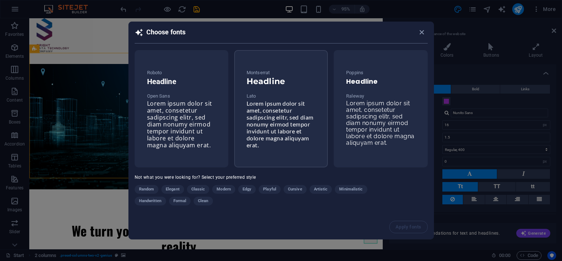
click at [261, 109] on span "Lorem ipsum dolor sit amet, consetetur sadipscing elitr, sed diam nonumy eirmod…" at bounding box center [280, 124] width 67 height 49
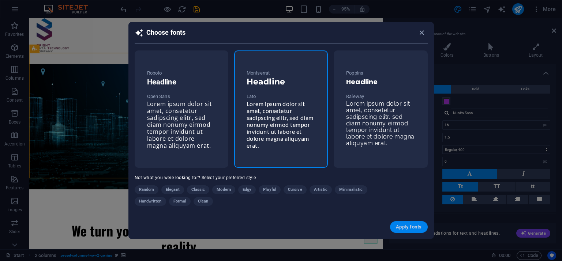
click at [421, 230] on button "Apply fonts" at bounding box center [408, 228] width 37 height 12
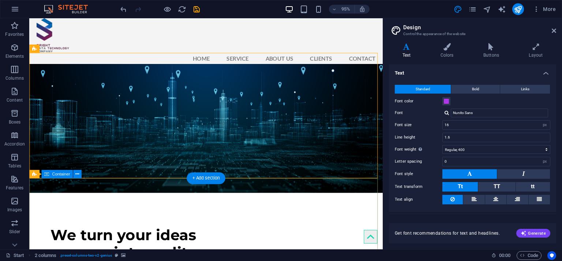
type input "Lato"
type input "1.6"
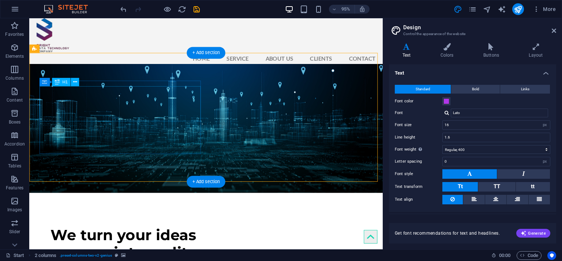
click at [128, 238] on div "We turn your ideas into reality" at bounding box center [120, 256] width 170 height 37
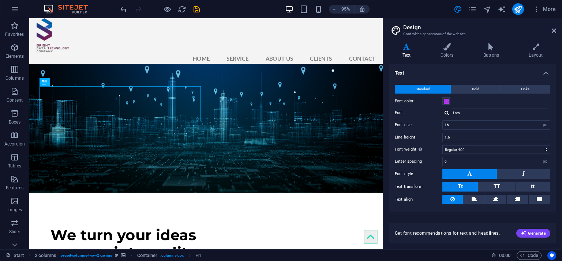
click at [413, 51] on h4 "Text" at bounding box center [408, 50] width 38 height 15
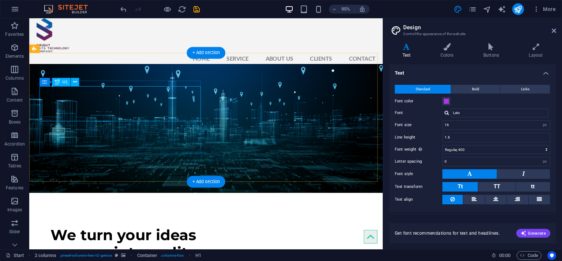
click at [144, 238] on div "We turn your ideas into reality" at bounding box center [120, 256] width 170 height 37
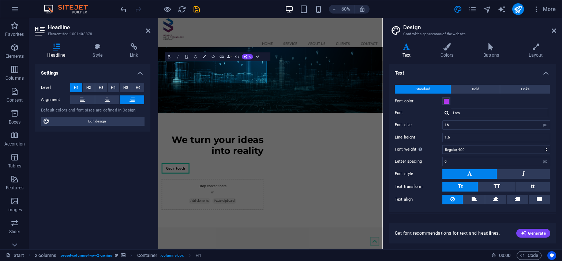
click at [138, 108] on div "Default colors and font sizes are defined in Design." at bounding box center [93, 111] width 104 height 6
click at [97, 52] on h4 "Style" at bounding box center [99, 50] width 37 height 15
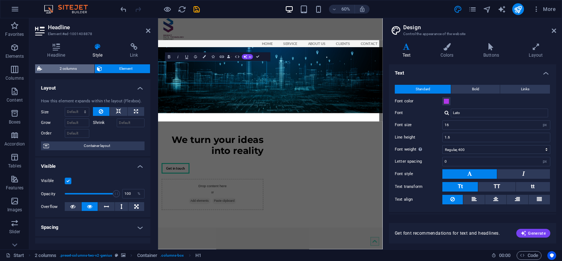
click at [78, 67] on span "2 columns" at bounding box center [68, 68] width 48 height 9
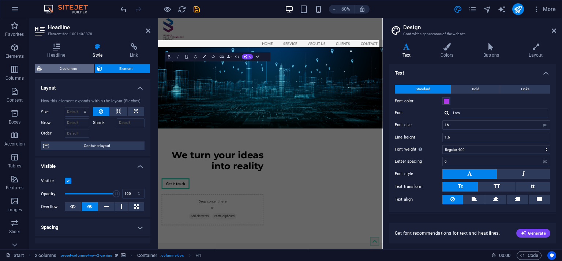
select select "rem"
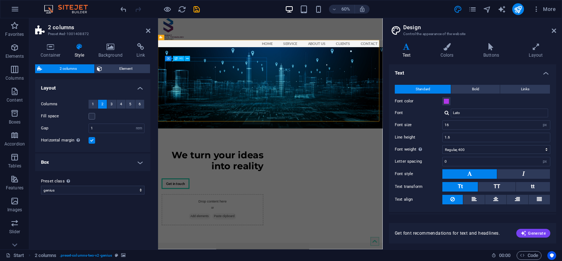
click at [258, 238] on div "We turn your ideas into reality" at bounding box center [249, 256] width 170 height 37
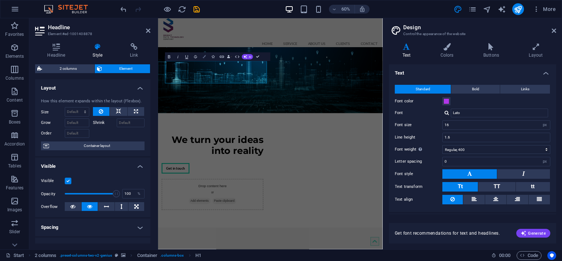
click at [203, 57] on icon "button" at bounding box center [204, 56] width 3 height 3
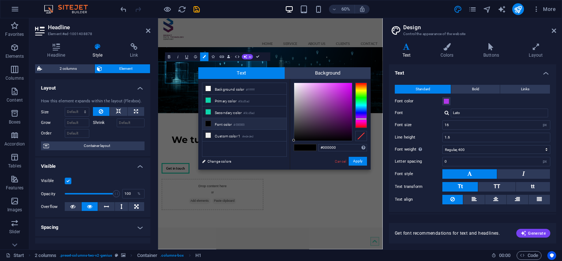
drag, startPoint x: 363, startPoint y: 82, endPoint x: 365, endPoint y: 119, distance: 37.4
click at [365, 119] on div at bounding box center [362, 119] width 12 height 2
click at [345, 90] on div at bounding box center [323, 112] width 58 height 58
click at [298, 148] on span at bounding box center [299, 148] width 11 height 6
drag, startPoint x: 362, startPoint y: 82, endPoint x: 364, endPoint y: 120, distance: 37.8
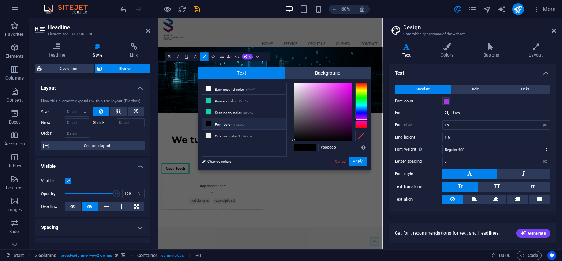
click at [364, 120] on div at bounding box center [362, 120] width 12 height 2
click at [345, 94] on div at bounding box center [323, 112] width 58 height 58
click at [209, 121] on icon at bounding box center [208, 123] width 5 height 5
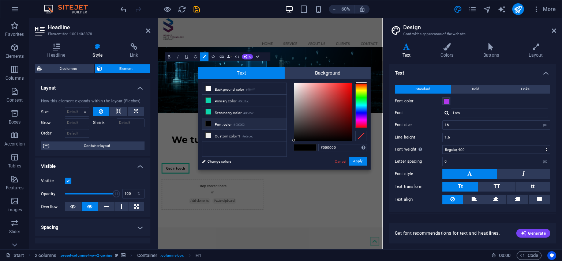
click at [209, 121] on icon at bounding box center [208, 123] width 5 height 5
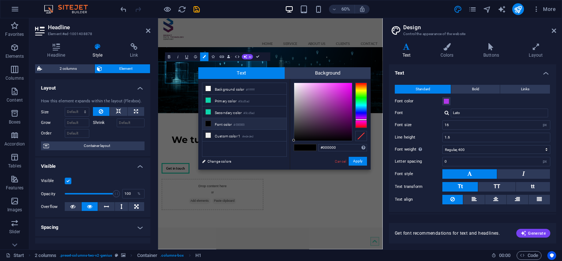
drag, startPoint x: 365, startPoint y: 82, endPoint x: 360, endPoint y: 120, distance: 37.6
click at [360, 120] on div at bounding box center [362, 120] width 12 height 2
click at [346, 89] on div at bounding box center [323, 112] width 58 height 58
type input "#e109e8"
click at [350, 88] on div at bounding box center [323, 112] width 58 height 58
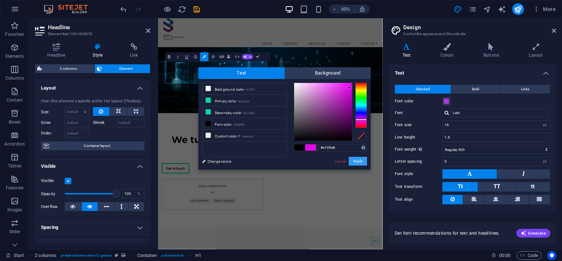
click at [355, 160] on button "Apply" at bounding box center [358, 161] width 18 height 9
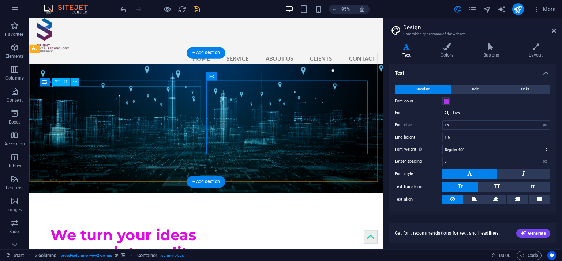
click at [156, 238] on div "We turn your ideas into reality" at bounding box center [120, 256] width 170 height 37
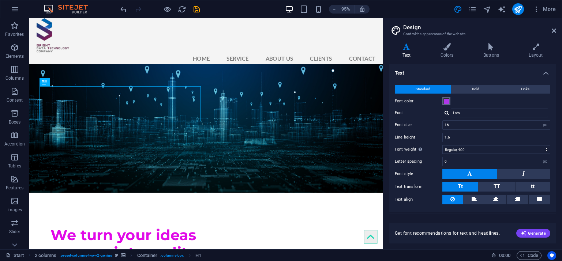
click at [445, 104] on span at bounding box center [447, 102] width 6 height 6
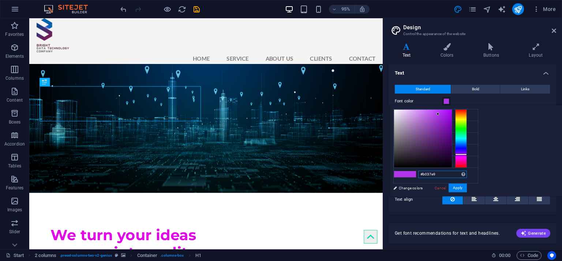
click at [467, 171] on input "#b037e9" at bounding box center [443, 174] width 49 height 7
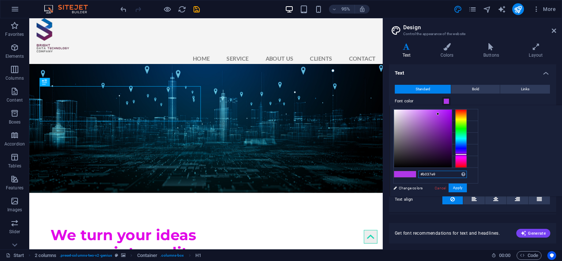
paste input "750f48"
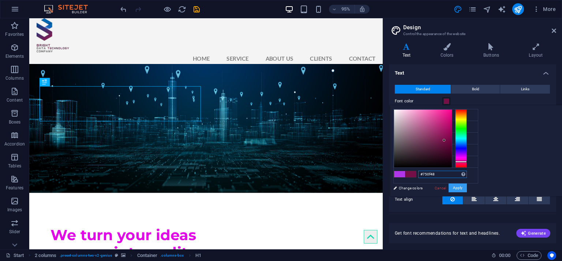
type input "#750f48"
click at [467, 184] on button "Apply" at bounding box center [458, 188] width 18 height 9
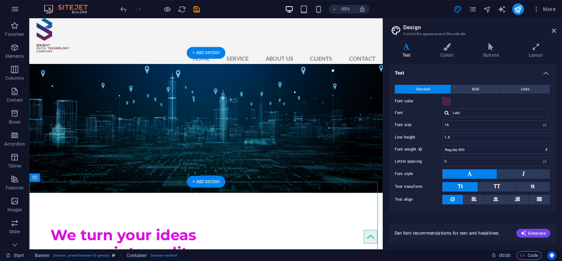
click at [209, 72] on figure at bounding box center [215, 135] width 372 height 136
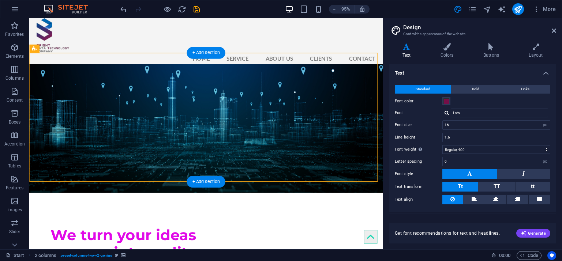
click at [224, 67] on figure at bounding box center [215, 135] width 372 height 136
select select "rem"
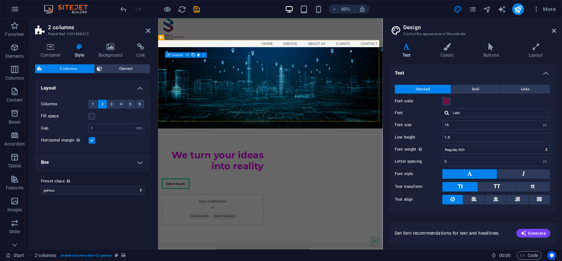
click at [109, 50] on icon at bounding box center [111, 46] width 36 height 7
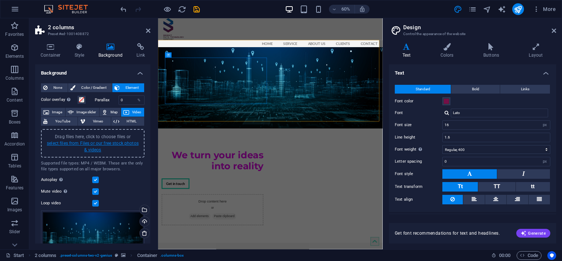
click at [114, 144] on link "select files from Files or our free stock photos & videos" at bounding box center [93, 147] width 92 height 12
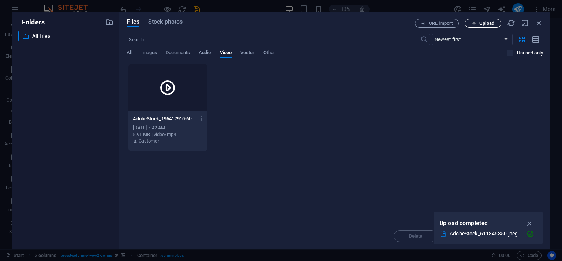
click at [470, 23] on span "Upload" at bounding box center [483, 23] width 30 height 5
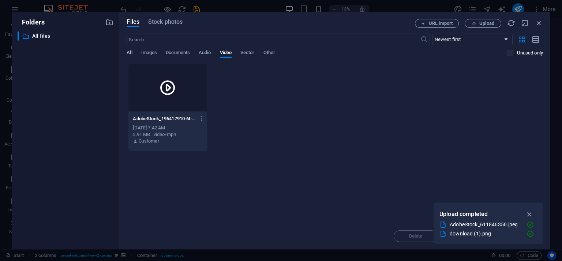
click at [127, 54] on span "All" at bounding box center [129, 53] width 5 height 10
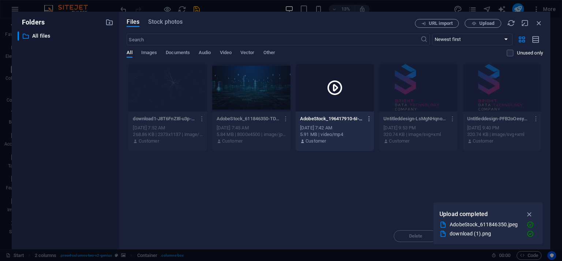
click at [236, 194] on div "Drop files here to upload them instantly download1-J8T6FnZ8l-u3p-n0y5_3EA.png d…" at bounding box center [335, 144] width 417 height 160
click at [186, 91] on div at bounding box center [168, 88] width 78 height 48
click at [172, 130] on div "[DATE] 7:52 AM" at bounding box center [168, 128] width 70 height 7
click at [183, 101] on div at bounding box center [168, 88] width 78 height 48
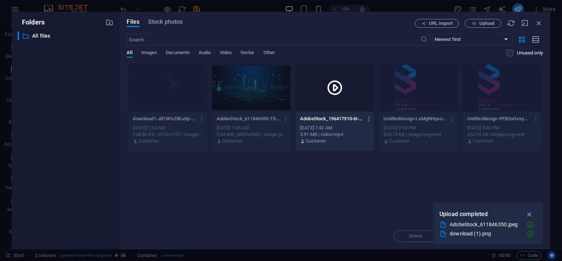
click at [178, 105] on div at bounding box center [168, 88] width 78 height 48
click at [476, 25] on icon "button" at bounding box center [474, 23] width 5 height 5
click at [221, 52] on span "Video" at bounding box center [226, 53] width 12 height 10
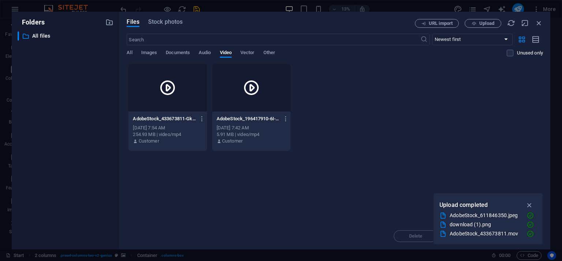
click at [170, 104] on div at bounding box center [168, 88] width 78 height 48
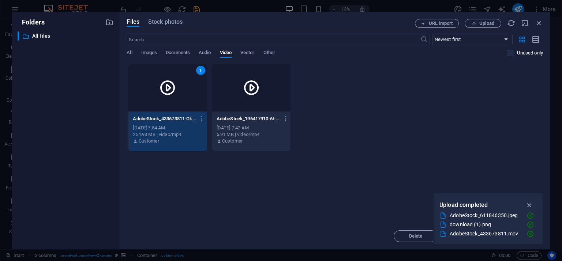
click at [170, 104] on div "1" at bounding box center [168, 88] width 78 height 48
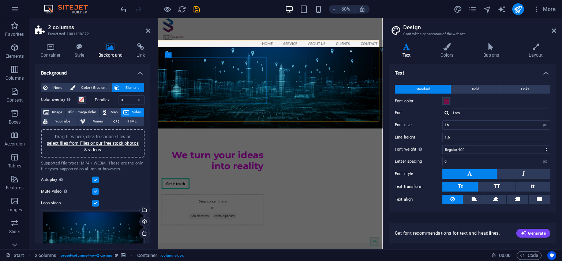
click at [314, 67] on figure at bounding box center [345, 135] width 375 height 136
click at [254, 25] on div "Home Service About us Clients Contact Menu" at bounding box center [345, 42] width 375 height 48
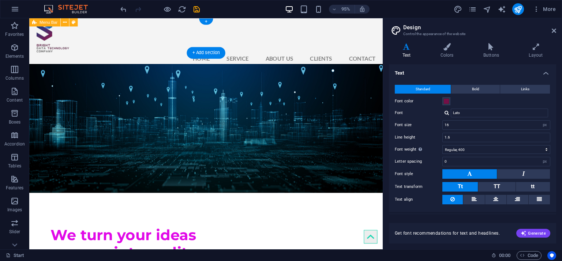
click at [149, 26] on div "Home Service About us Clients Contact Menu" at bounding box center [215, 42] width 372 height 48
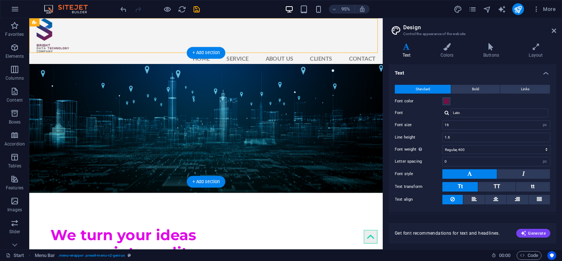
click at [158, 67] on figure at bounding box center [215, 135] width 372 height 136
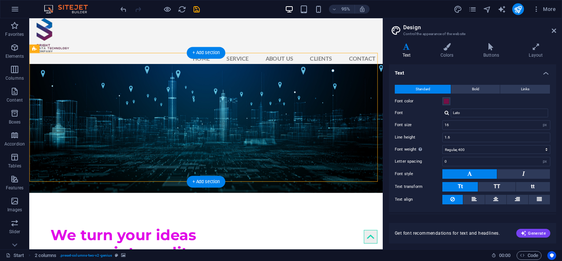
click at [158, 67] on figure at bounding box center [215, 135] width 372 height 136
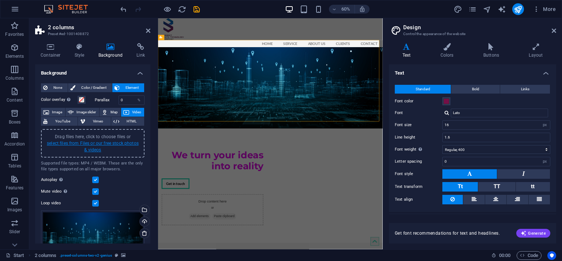
click at [119, 142] on link "select files from Files or our free stock photos & videos" at bounding box center [93, 147] width 92 height 12
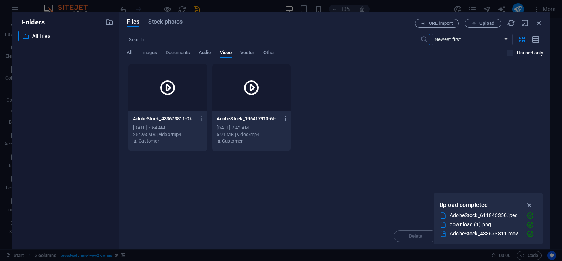
click at [156, 89] on div at bounding box center [168, 88] width 78 height 48
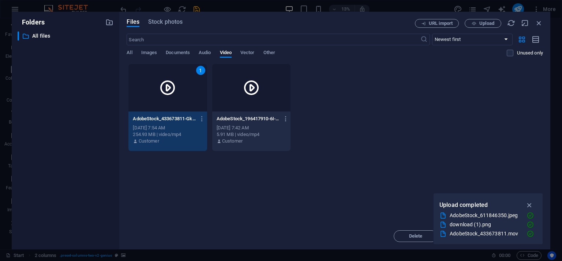
click at [156, 89] on div "1" at bounding box center [168, 88] width 78 height 48
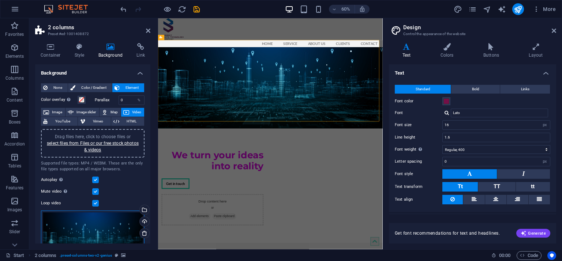
click at [119, 218] on div "Drag files here, click to choose files or select files from Files or our free s…" at bounding box center [93, 241] width 104 height 60
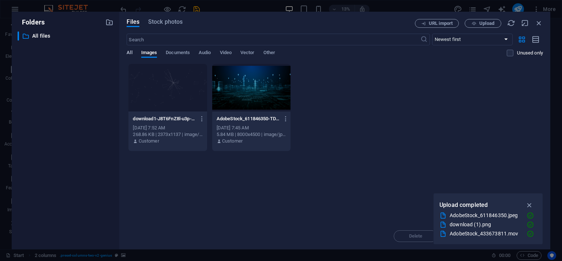
click at [131, 50] on span "All" at bounding box center [129, 53] width 5 height 10
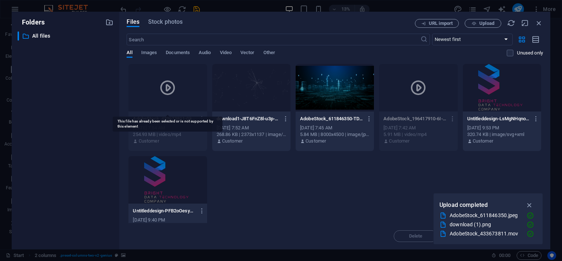
click at [172, 90] on icon at bounding box center [168, 88] width 18 height 18
click at [532, 205] on icon "button" at bounding box center [530, 205] width 8 height 8
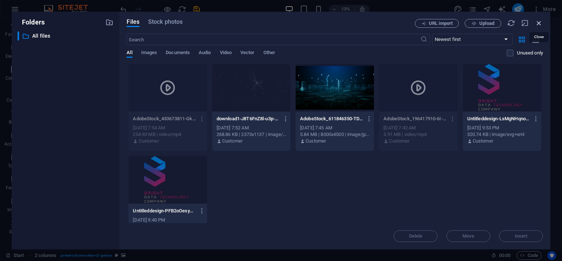
click at [540, 22] on icon "button" at bounding box center [539, 23] width 8 height 8
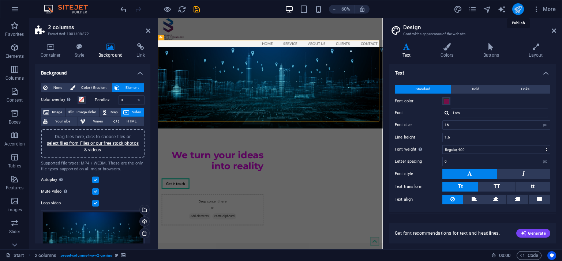
click at [516, 9] on icon "publish" at bounding box center [518, 9] width 8 height 8
checkbox input "false"
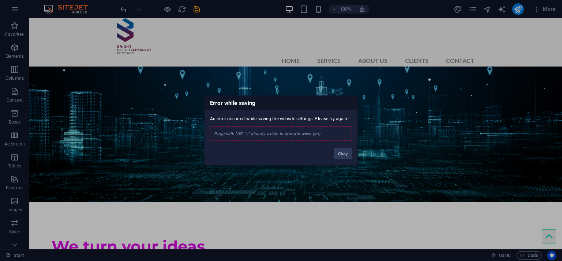
drag, startPoint x: 521, startPoint y: 10, endPoint x: 434, endPoint y: 131, distance: 148.7
click at [434, 131] on div "Error while saving An error occurred while saving the website settings. Please …" at bounding box center [281, 130] width 562 height 261
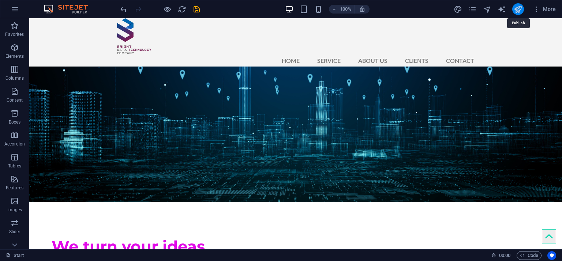
click at [521, 8] on icon "publish" at bounding box center [518, 9] width 8 height 8
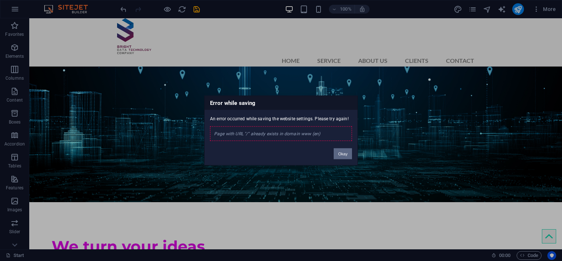
click at [346, 152] on button "Okay" at bounding box center [343, 154] width 18 height 11
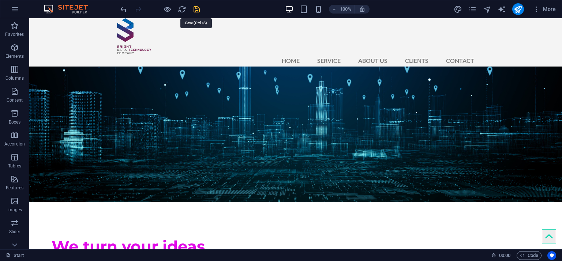
click at [193, 8] on icon "save" at bounding box center [197, 9] width 8 height 8
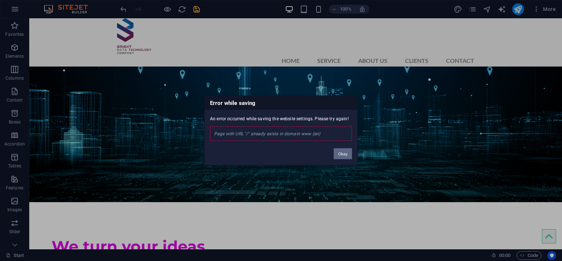
click at [347, 153] on button "Okay" at bounding box center [343, 154] width 18 height 11
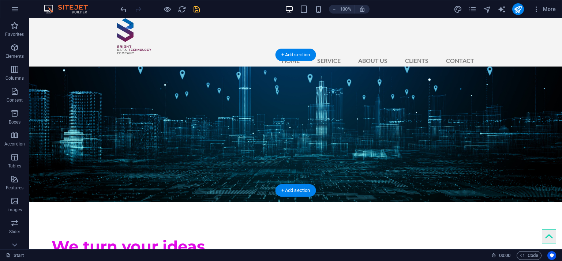
click at [211, 67] on figure at bounding box center [295, 135] width 533 height 136
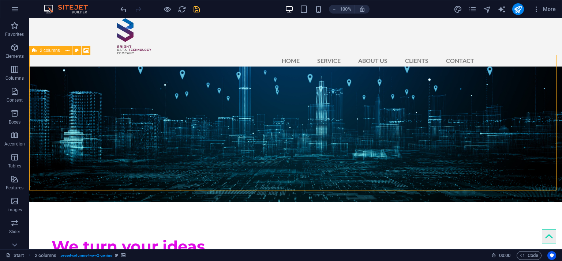
click at [37, 52] on div "2 columns" at bounding box center [46, 50] width 34 height 9
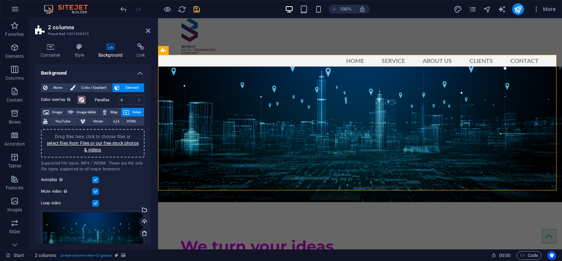
click at [81, 99] on span at bounding box center [82, 100] width 6 height 6
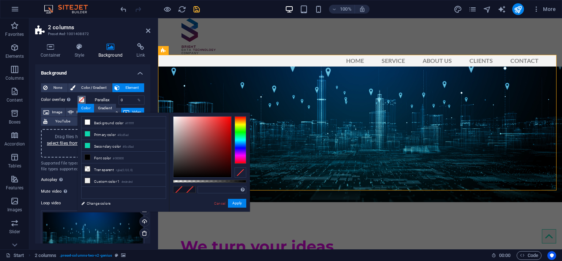
click at [81, 99] on span at bounding box center [82, 100] width 6 height 6
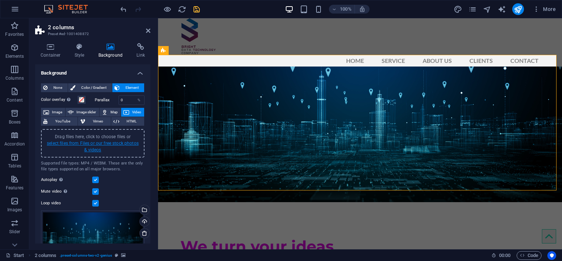
click at [105, 141] on link "select files from Files or our free stock photos & videos" at bounding box center [93, 147] width 92 height 12
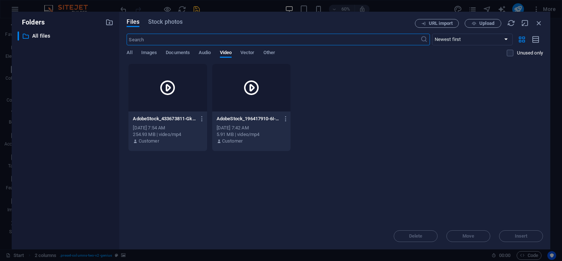
click at [256, 96] on icon at bounding box center [252, 88] width 18 height 18
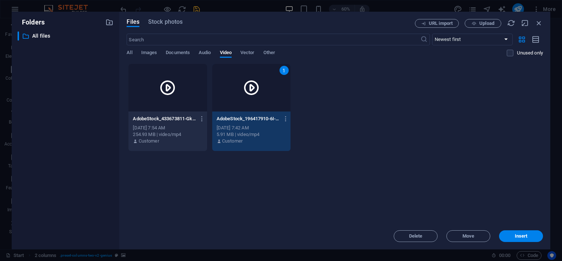
click at [256, 96] on icon at bounding box center [252, 88] width 18 height 18
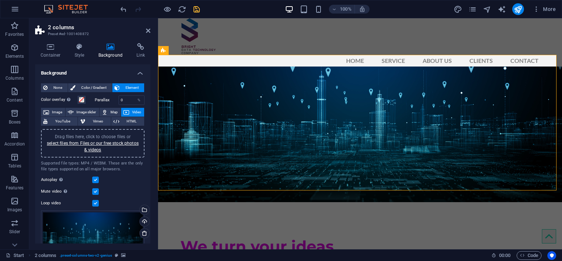
click at [387, 167] on figure at bounding box center [360, 135] width 404 height 136
click at [166, 50] on icon at bounding box center [163, 50] width 5 height 9
click at [205, 49] on icon at bounding box center [206, 51] width 4 height 8
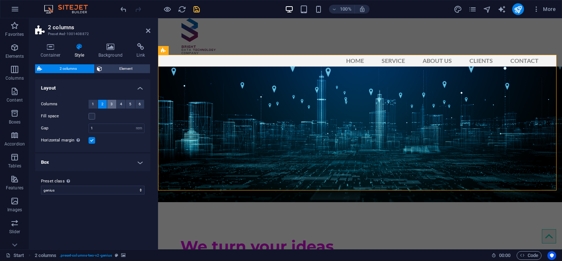
click at [111, 100] on span "3" at bounding box center [112, 104] width 2 height 9
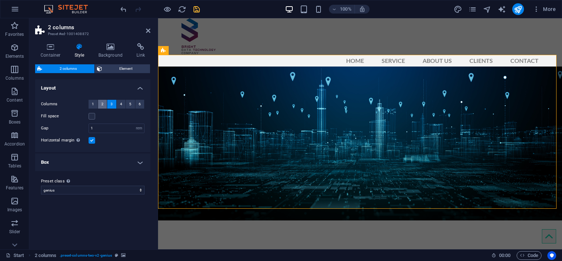
click at [104, 105] on button "2" at bounding box center [102, 104] width 9 height 9
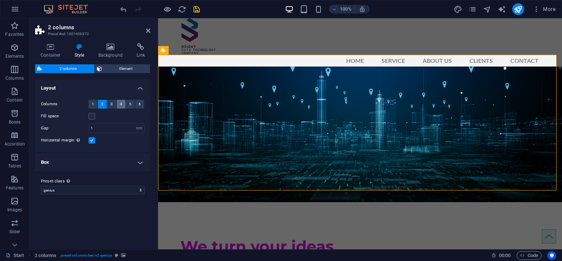
click at [124, 103] on button "4" at bounding box center [121, 104] width 9 height 9
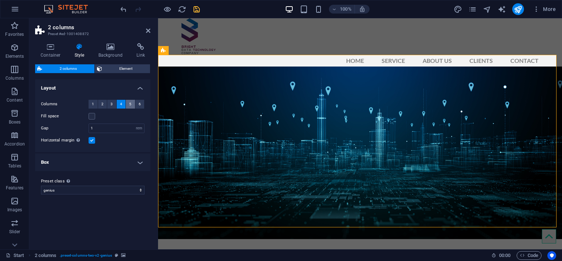
click at [132, 101] on button "5" at bounding box center [130, 104] width 9 height 9
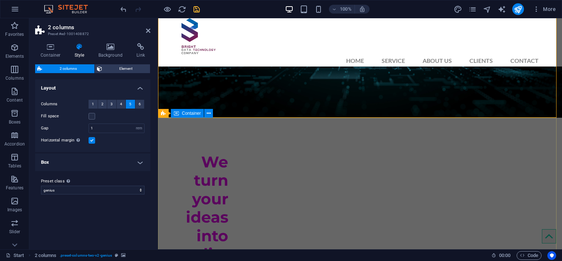
scroll to position [73, 0]
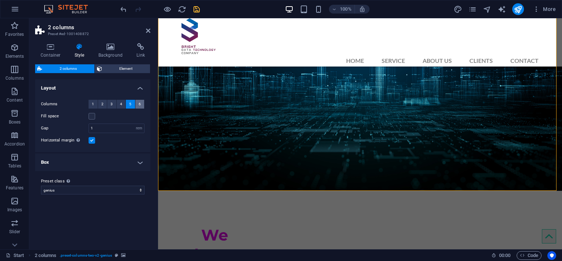
click at [141, 102] on button "6" at bounding box center [139, 104] width 9 height 9
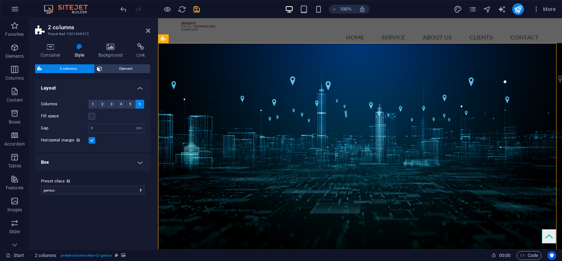
scroll to position [37, 0]
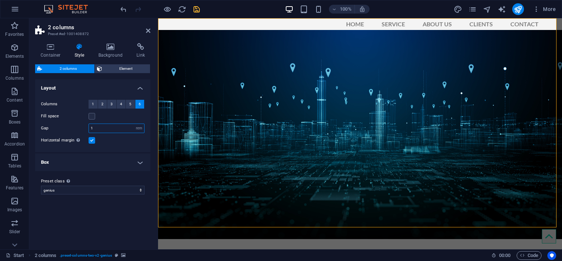
click at [119, 126] on input "1" at bounding box center [116, 128] width 55 height 9
type input "5"
click at [133, 142] on div "Horizontal margin Only if the containers "Content width" is not set to "Default"" at bounding box center [93, 140] width 104 height 9
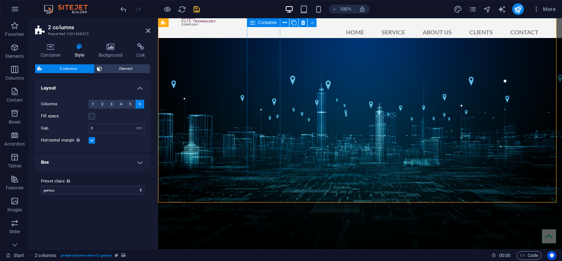
scroll to position [0, 0]
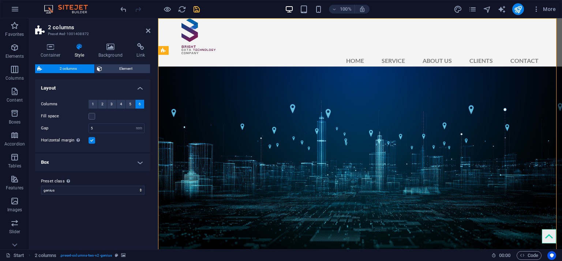
click at [131, 168] on h4 "Box" at bounding box center [92, 163] width 115 height 18
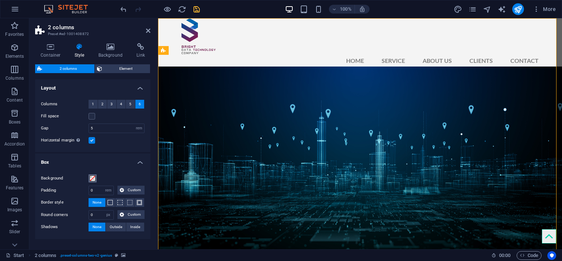
click at [95, 180] on span at bounding box center [93, 179] width 6 height 6
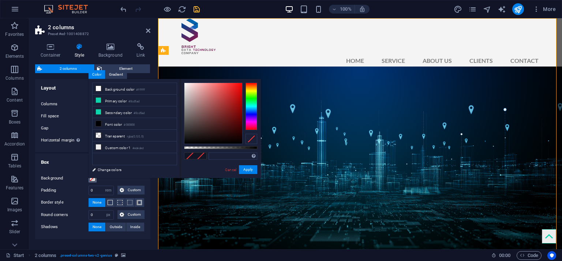
click at [95, 180] on span at bounding box center [93, 179] width 6 height 6
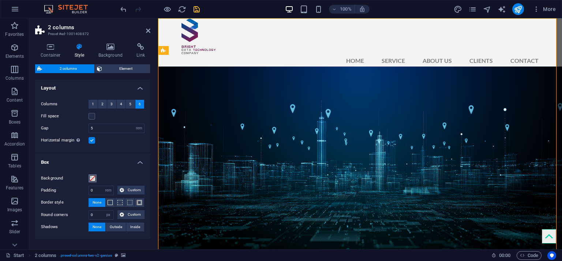
click at [95, 180] on span at bounding box center [93, 179] width 6 height 6
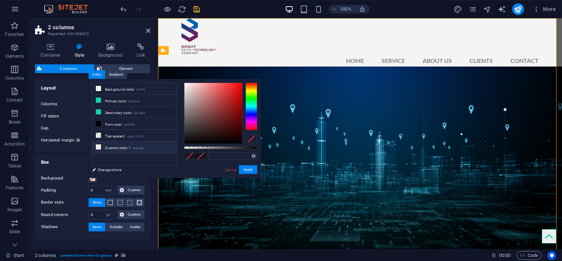
click at [97, 145] on icon at bounding box center [98, 147] width 5 height 5
type input "#ededed"
click at [247, 171] on button "Apply" at bounding box center [248, 170] width 18 height 9
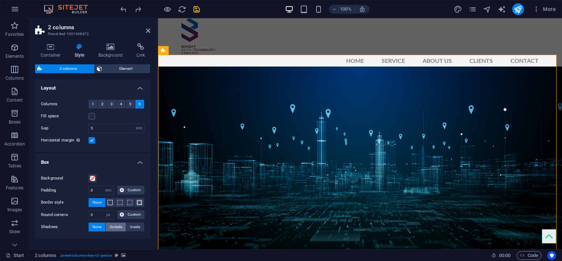
click at [116, 228] on span "Outside" at bounding box center [116, 227] width 12 height 9
type input "2"
type input "4"
click at [96, 224] on span "None" at bounding box center [97, 227] width 9 height 9
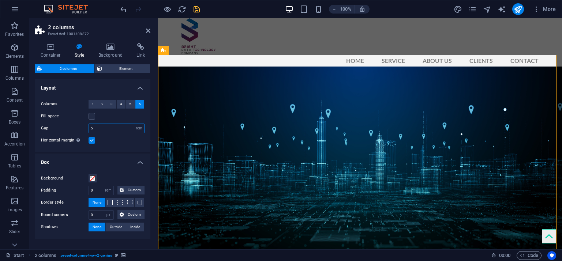
click at [107, 125] on input "5" at bounding box center [116, 128] width 55 height 9
type input "1"
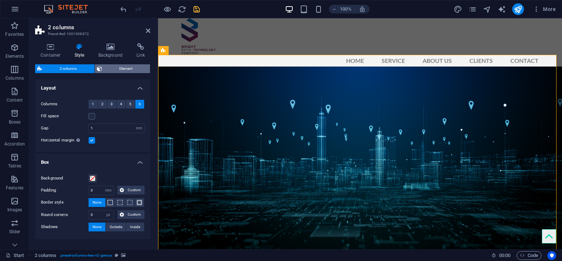
click at [129, 72] on span "Element" at bounding box center [126, 68] width 44 height 9
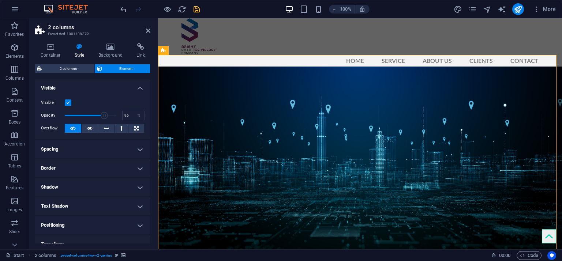
type input "100"
drag, startPoint x: 110, startPoint y: 115, endPoint x: 121, endPoint y: 115, distance: 11.0
click at [121, 115] on div "Opacity 100 %" at bounding box center [93, 115] width 104 height 11
click at [68, 103] on label at bounding box center [68, 103] width 7 height 7
click at [0, 0] on input "Visible" at bounding box center [0, 0] width 0 height 0
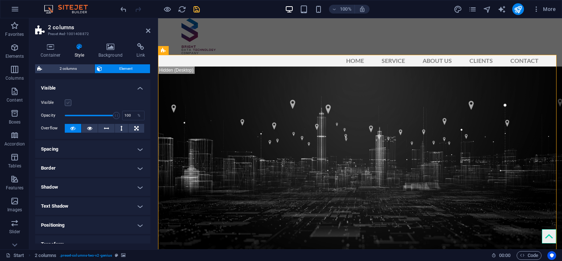
click at [68, 103] on label at bounding box center [68, 103] width 7 height 7
click at [0, 0] on input "Visible" at bounding box center [0, 0] width 0 height 0
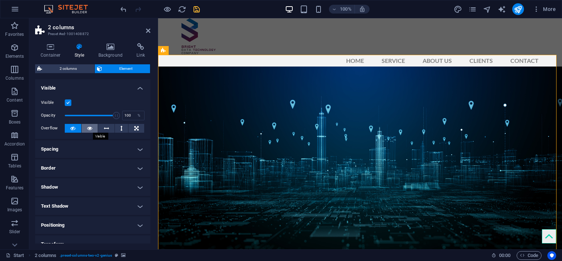
click at [92, 130] on button at bounding box center [90, 128] width 16 height 9
click at [75, 131] on button at bounding box center [73, 128] width 16 height 9
click at [110, 148] on h4 "Spacing" at bounding box center [92, 150] width 115 height 18
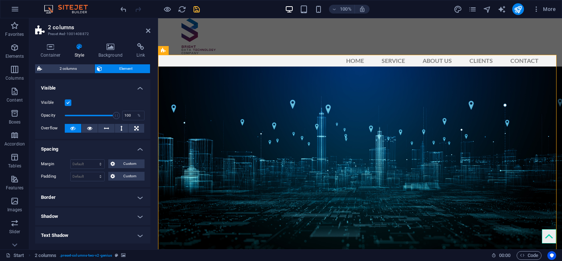
click at [110, 148] on h4 "Spacing" at bounding box center [92, 147] width 115 height 13
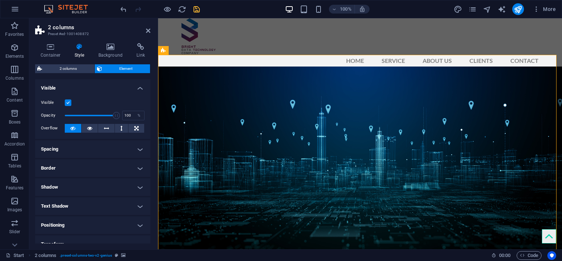
scroll to position [67, 0]
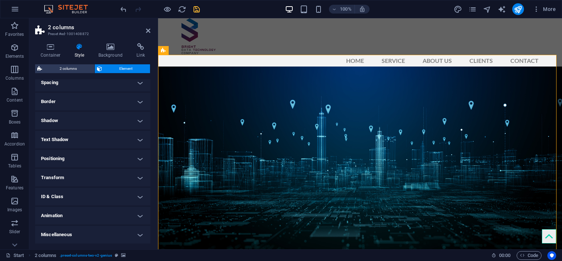
click at [107, 177] on h4 "Transform" at bounding box center [92, 178] width 115 height 18
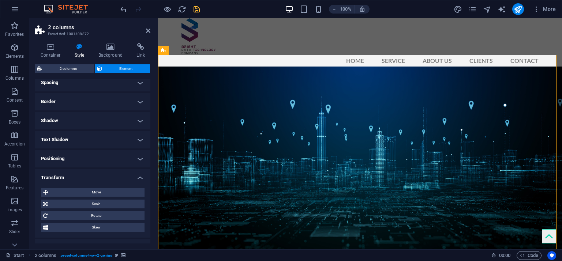
click at [107, 177] on h4 "Transform" at bounding box center [92, 175] width 115 height 13
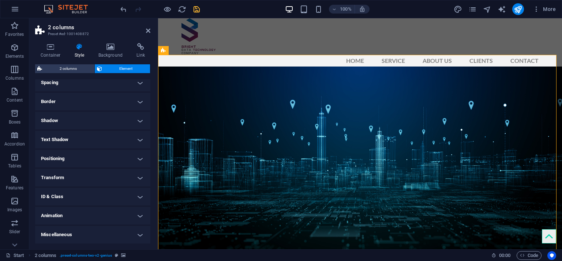
scroll to position [0, 0]
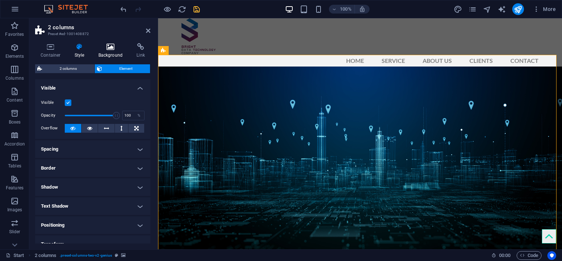
click at [108, 48] on icon at bounding box center [111, 46] width 36 height 7
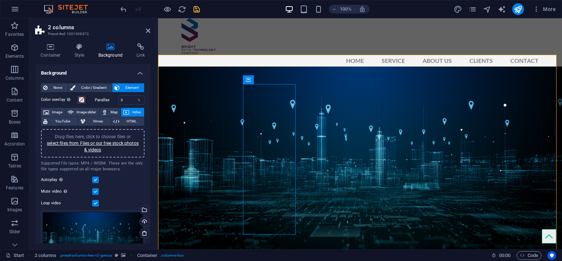
click at [210, 76] on figure at bounding box center [360, 171] width 404 height 209
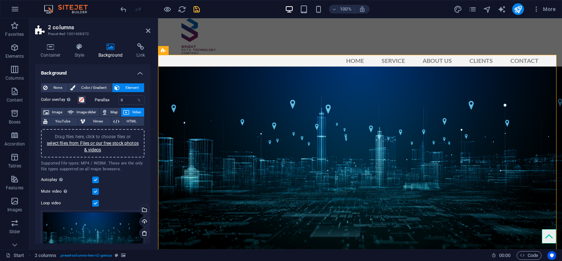
click at [175, 68] on figure at bounding box center [360, 171] width 404 height 209
click at [146, 34] on header "2 columns Preset #ed-1001408872" at bounding box center [92, 27] width 115 height 19
click at [147, 29] on icon at bounding box center [148, 31] width 4 height 6
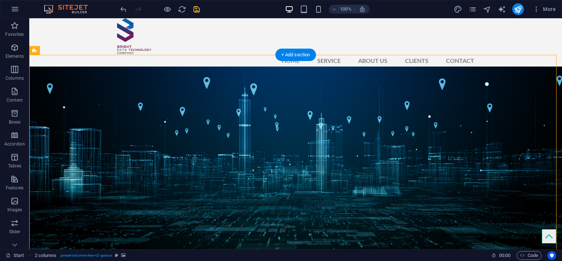
click at [70, 82] on figure at bounding box center [295, 171] width 533 height 209
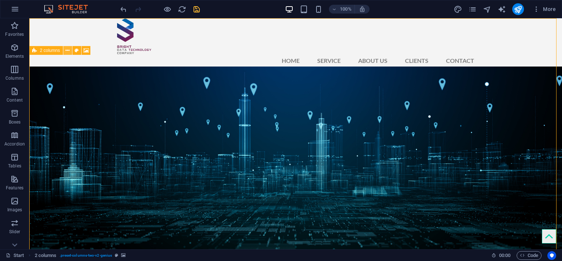
click at [68, 49] on icon at bounding box center [68, 51] width 4 height 8
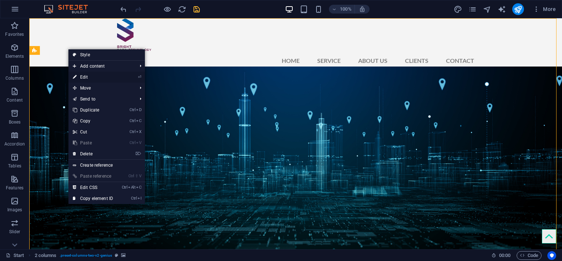
click at [96, 78] on link "⏎ Edit" at bounding box center [92, 77] width 49 height 11
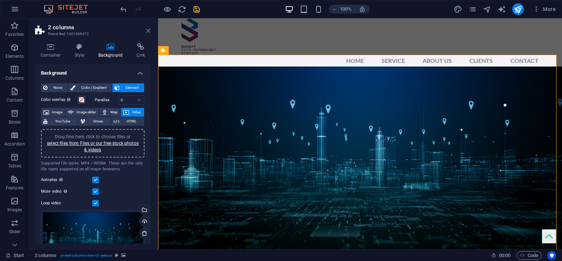
drag, startPoint x: 147, startPoint y: 31, endPoint x: 118, endPoint y: 12, distance: 34.9
click at [147, 31] on icon at bounding box center [148, 31] width 4 height 6
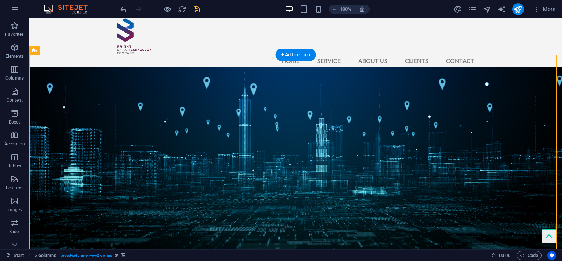
click at [81, 77] on figure at bounding box center [295, 171] width 533 height 209
click at [85, 49] on icon at bounding box center [85, 51] width 5 height 8
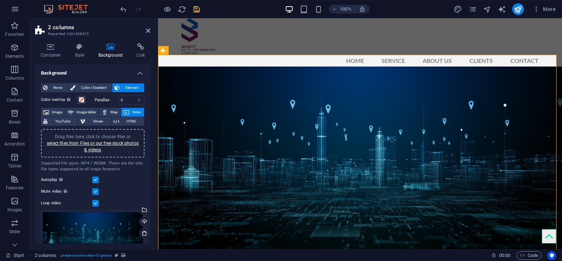
click at [152, 27] on aside "2 columns Preset #ed-1001408872 Container Style Background Link Size Height Def…" at bounding box center [93, 133] width 129 height 231
click at [145, 32] on header "2 columns Preset #ed-1001408872" at bounding box center [92, 27] width 115 height 19
click at [145, 30] on h2 "2 columns" at bounding box center [99, 27] width 103 height 7
click at [147, 30] on icon at bounding box center [148, 31] width 4 height 6
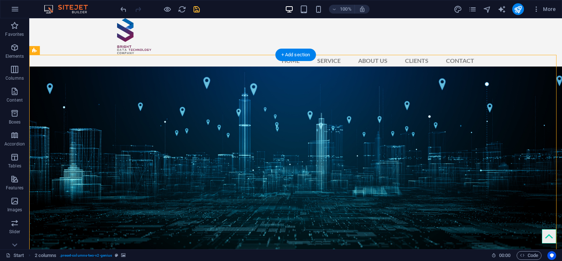
click at [97, 75] on figure at bounding box center [295, 171] width 533 height 209
click at [67, 49] on icon at bounding box center [68, 51] width 4 height 8
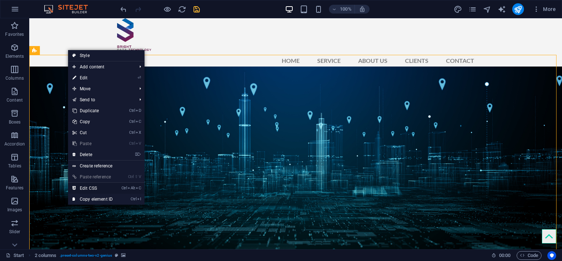
click at [103, 188] on link "Ctrl Alt C Edit CSS" at bounding box center [92, 188] width 49 height 11
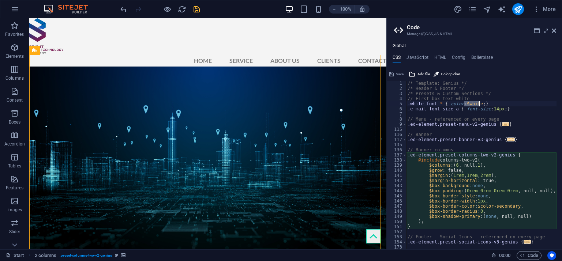
drag, startPoint x: 464, startPoint y: 103, endPoint x: 479, endPoint y: 104, distance: 14.7
click at [479, 104] on div "/* Template: Genius */ /* Header & Footer */ /* Presets & Custom Sections */ //…" at bounding box center [481, 170] width 150 height 179
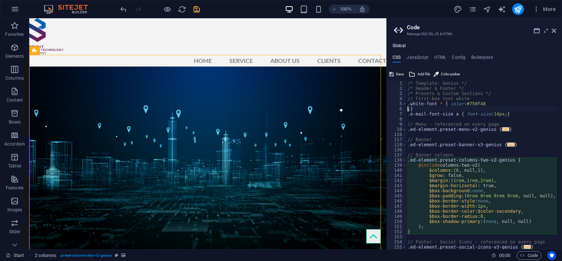
type textarea ".white-font * { color: #750f48; }"
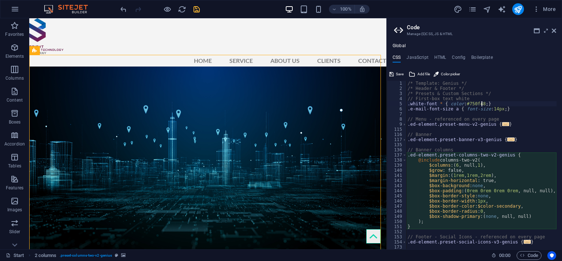
click at [505, 104] on div "/* Template: Genius */ /* Header & Footer */ /* Presets & Custom Sections */ //…" at bounding box center [481, 170] width 150 height 179
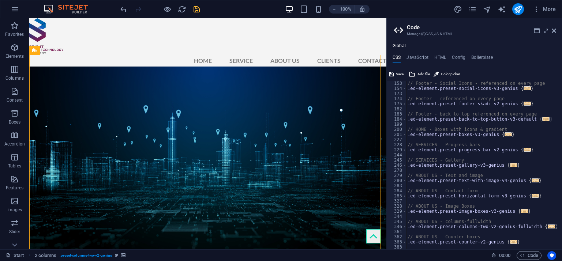
scroll to position [195, 0]
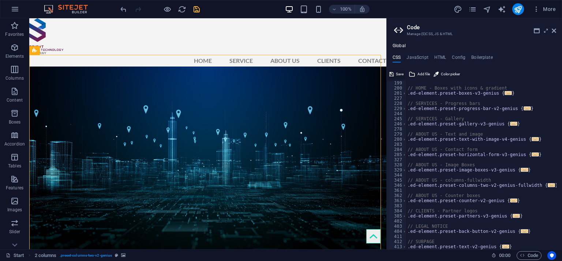
click at [397, 75] on span "Save" at bounding box center [400, 74] width 8 height 9
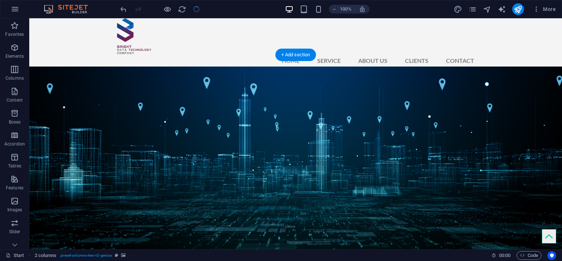
checkbox input "false"
click at [300, 158] on figure at bounding box center [295, 171] width 533 height 209
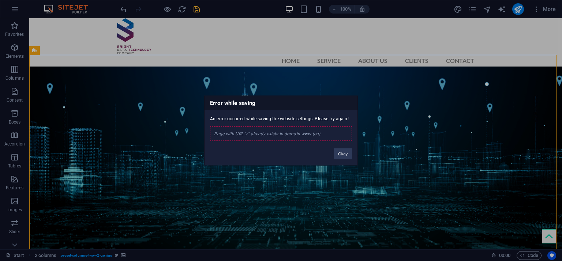
click at [334, 132] on div "Page with URL "/" already exists in domain www (en)" at bounding box center [281, 134] width 142 height 15
click at [341, 155] on button "Okay" at bounding box center [343, 154] width 18 height 11
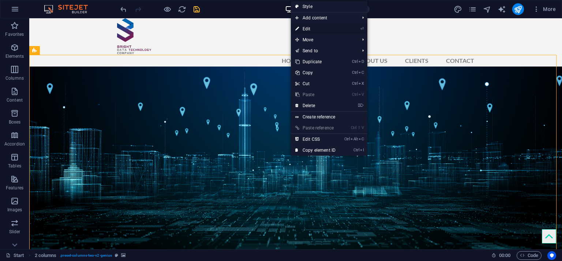
click at [324, 26] on link "⏎ Edit" at bounding box center [315, 28] width 49 height 11
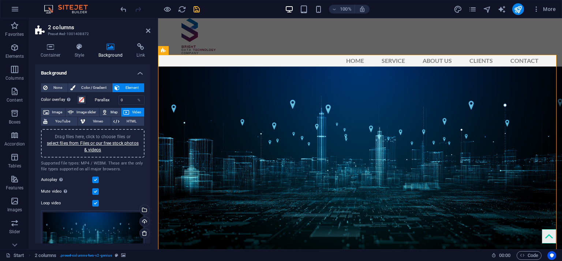
scroll to position [0, 0]
click at [81, 99] on span at bounding box center [82, 100] width 6 height 6
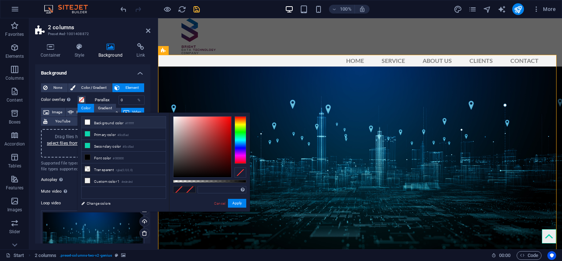
click at [86, 120] on icon at bounding box center [87, 122] width 5 height 5
click at [91, 169] on li "Transparent rgba(0,0,0,.0)" at bounding box center [124, 170] width 84 height 12
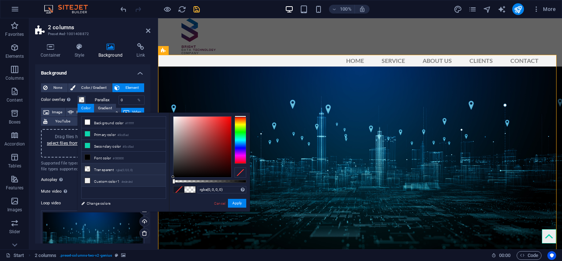
click at [112, 180] on li "Custom color 1 #ededed" at bounding box center [124, 181] width 84 height 12
click at [103, 171] on li "Transparent rgba(0,0,0,.0)" at bounding box center [124, 170] width 84 height 12
click at [100, 156] on li "Font color #000000" at bounding box center [124, 158] width 84 height 12
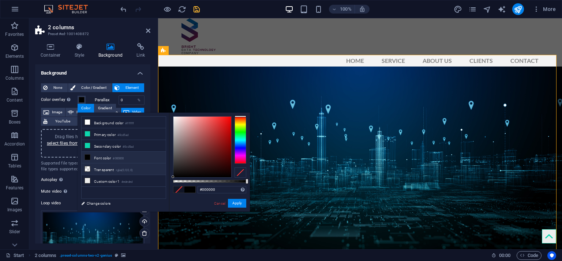
click at [101, 165] on li "Transparent rgba(0,0,0,.0)" at bounding box center [124, 170] width 84 height 12
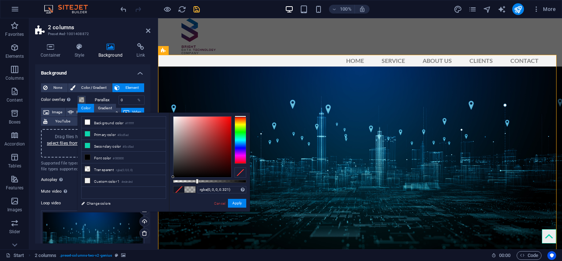
type input "rgba(0, 0, 0, 0.331)"
drag, startPoint x: 174, startPoint y: 178, endPoint x: 197, endPoint y: 185, distance: 24.1
click at [197, 185] on div "rgba(0, 0, 0, 0.331) Supported formats #0852ed rgb(8, 82, 237) rgba(8, 82, 237,…" at bounding box center [209, 215] width 81 height 205
click at [237, 204] on button "Apply" at bounding box center [237, 203] width 18 height 9
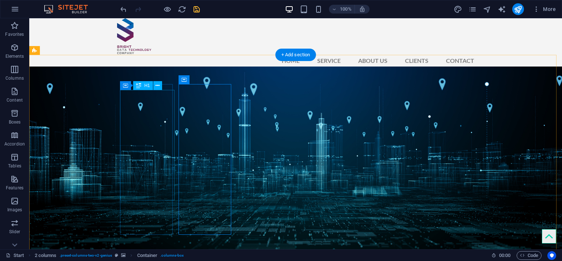
click at [154, 83] on button at bounding box center [157, 85] width 9 height 9
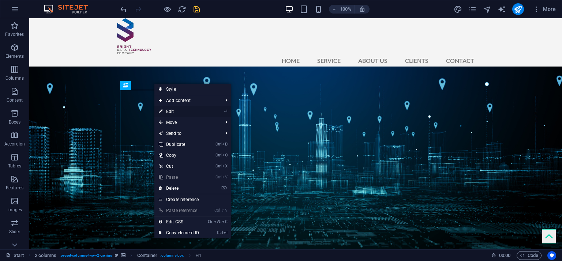
click at [179, 108] on link "⏎ Edit" at bounding box center [179, 111] width 49 height 11
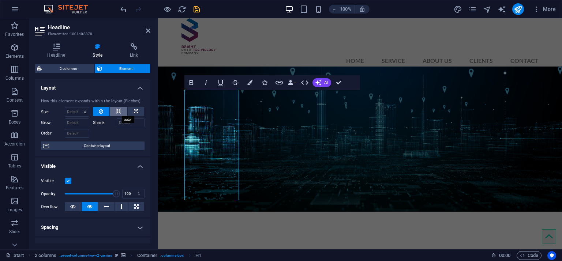
click at [119, 113] on icon at bounding box center [118, 111] width 5 height 9
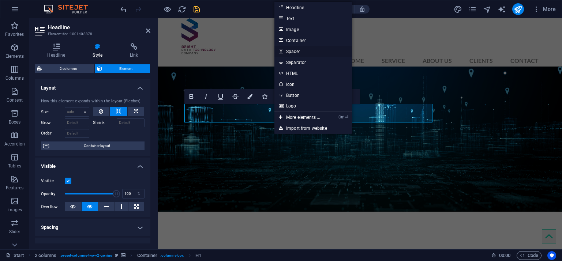
click at [313, 48] on link "Spacer" at bounding box center [314, 51] width 78 height 11
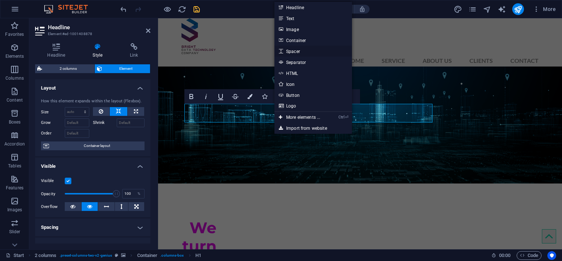
select select "px"
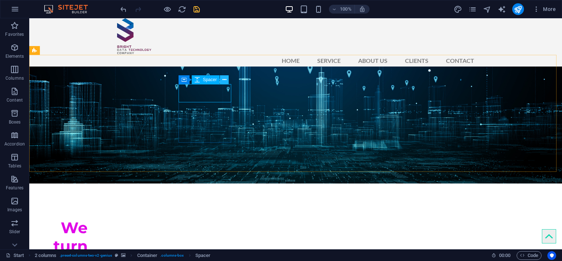
click at [226, 80] on icon at bounding box center [225, 80] width 4 height 8
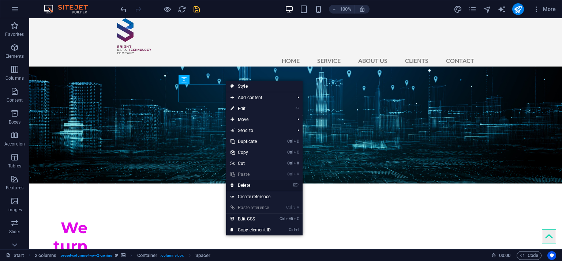
click at [262, 185] on link "⌦ Delete" at bounding box center [250, 185] width 49 height 11
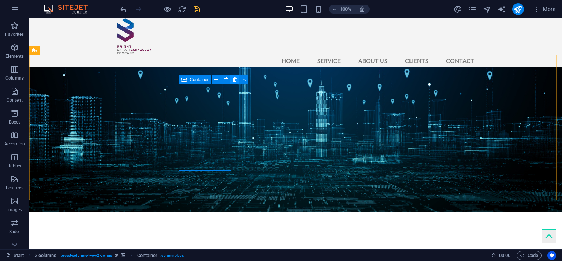
click at [235, 78] on icon at bounding box center [235, 80] width 4 height 8
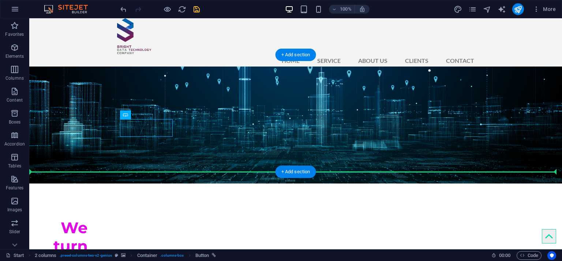
drag, startPoint x: 151, startPoint y: 129, endPoint x: 173, endPoint y: 141, distance: 24.9
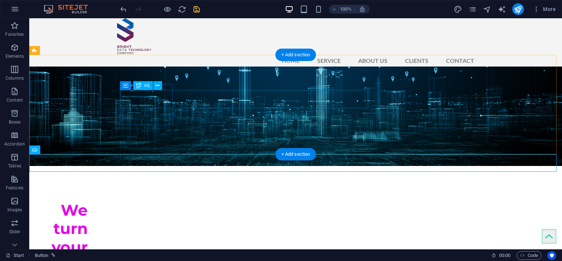
click at [88, 201] on div "We turn your ideas into reality" at bounding box center [61, 256] width 53 height 111
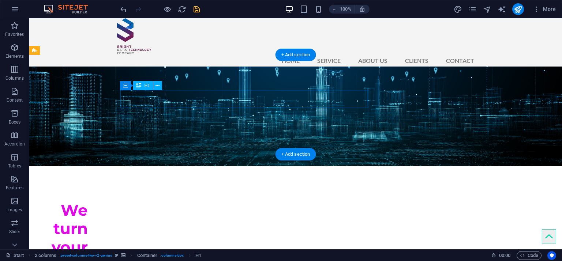
click at [88, 201] on div "We turn your ideas into reality" at bounding box center [61, 256] width 53 height 111
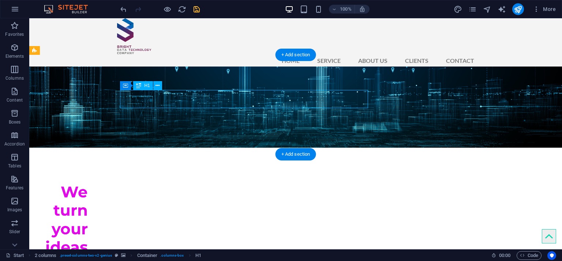
click at [31, 104] on figure at bounding box center [295, 107] width 533 height 81
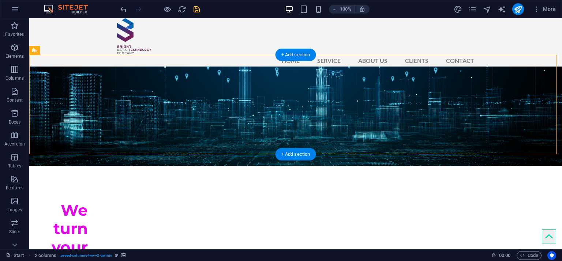
click at [207, 100] on figure at bounding box center [295, 117] width 533 height 100
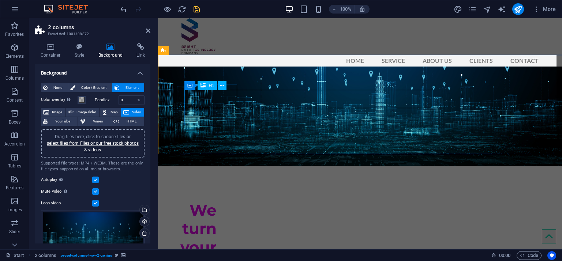
click at [207, 201] on div "We turn your ideas into reality" at bounding box center [190, 256] width 53 height 111
click at [217, 201] on div "We turn your ideas into reality" at bounding box center [190, 256] width 53 height 111
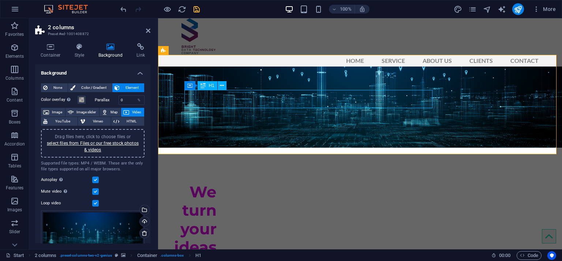
click at [217, 177] on div "We turn your ideas into reality" at bounding box center [190, 243] width 53 height 133
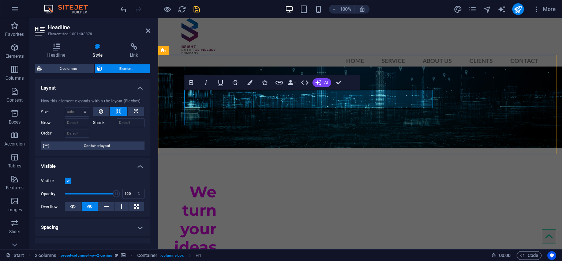
click at [217, 183] on span "We turn your ideas into reality" at bounding box center [191, 238] width 51 height 111
click at [265, 104] on figure at bounding box center [360, 107] width 404 height 81
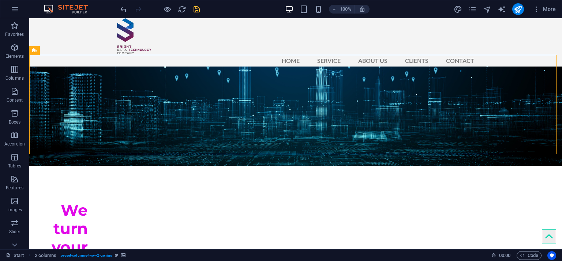
click at [218, 102] on figure at bounding box center [295, 117] width 533 height 100
click at [180, 96] on figure at bounding box center [295, 117] width 533 height 100
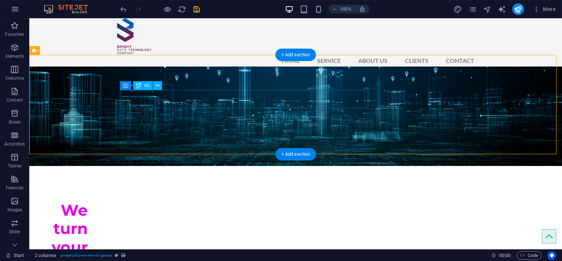
click at [88, 201] on div "We turn your ideas into reality" at bounding box center [61, 256] width 53 height 111
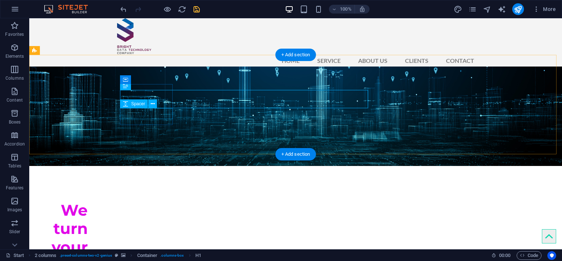
select select "px"
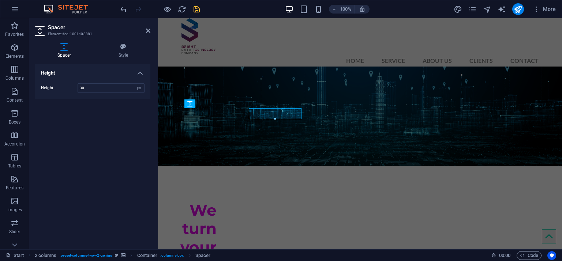
click at [155, 116] on div "Spacer Style Height Height 30 px rem vh vw 2 columns Element" at bounding box center [92, 143] width 127 height 212
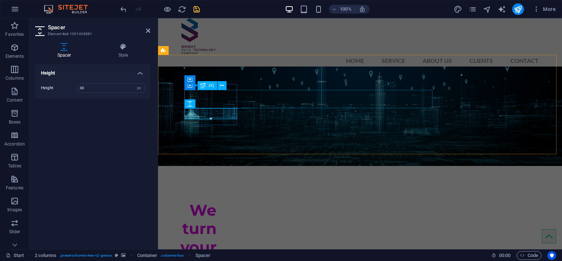
click at [213, 201] on div "We turn your ideas into reality" at bounding box center [190, 256] width 53 height 111
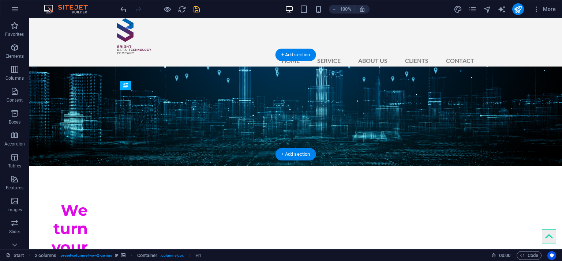
click at [213, 99] on figure at bounding box center [295, 117] width 533 height 100
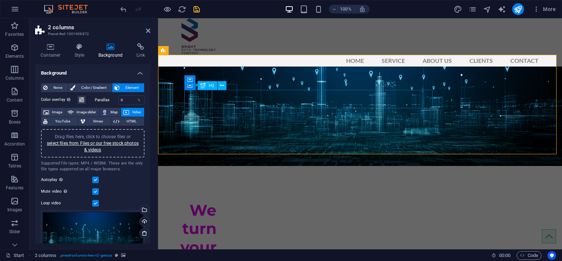
click at [216, 201] on div "We turn your ideas into reality" at bounding box center [190, 256] width 53 height 111
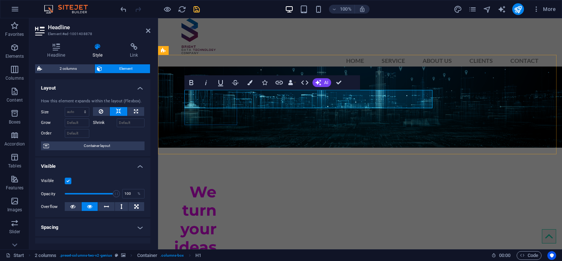
click at [216, 183] on span "We turn your ideas into reality" at bounding box center [191, 238] width 51 height 111
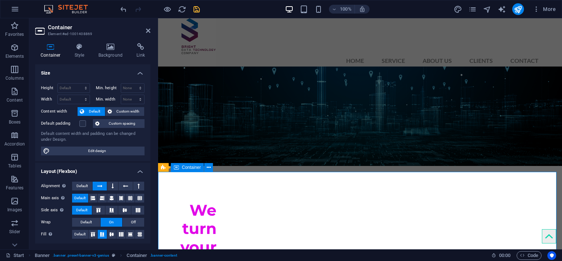
drag, startPoint x: 146, startPoint y: 31, endPoint x: 108, endPoint y: 11, distance: 43.6
click at [146, 31] on icon at bounding box center [148, 31] width 4 height 6
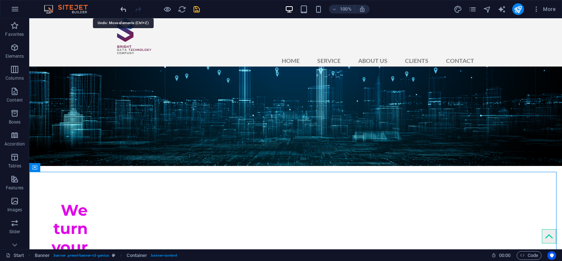
click at [123, 10] on icon "undo" at bounding box center [123, 9] width 8 height 8
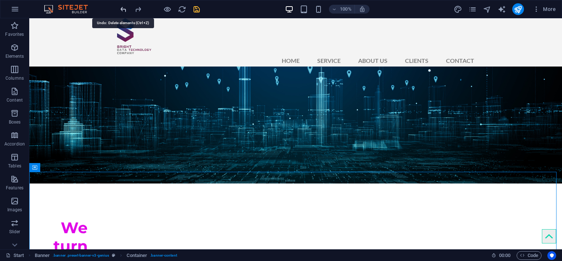
click at [123, 10] on icon "undo" at bounding box center [123, 9] width 8 height 8
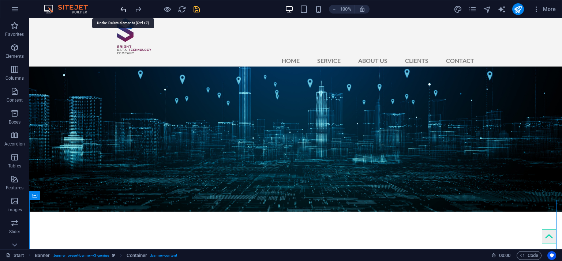
click at [123, 10] on icon "undo" at bounding box center [123, 9] width 8 height 8
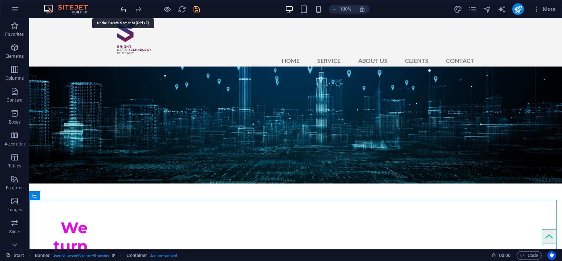
click at [123, 10] on icon "undo" at bounding box center [123, 9] width 8 height 8
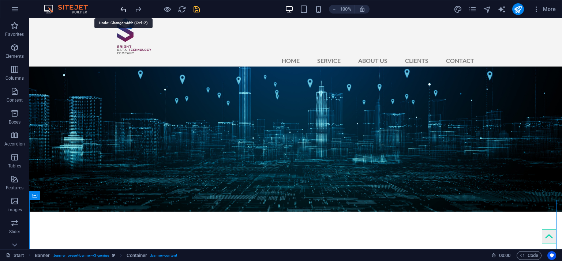
click at [123, 10] on icon "undo" at bounding box center [123, 9] width 8 height 8
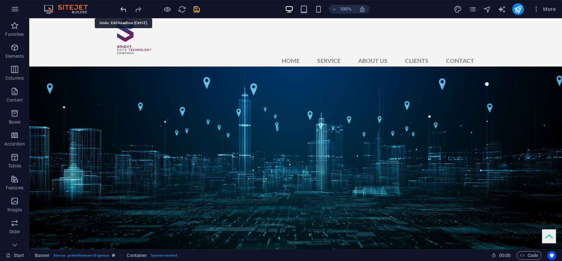
click at [123, 10] on icon "undo" at bounding box center [123, 9] width 8 height 8
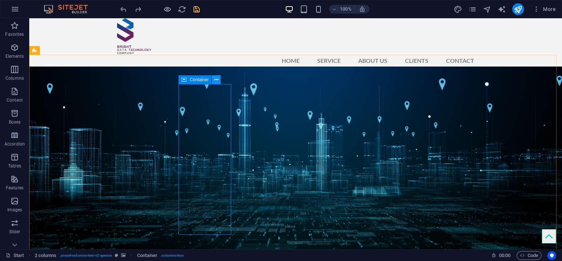
click at [219, 78] on button at bounding box center [216, 79] width 9 height 9
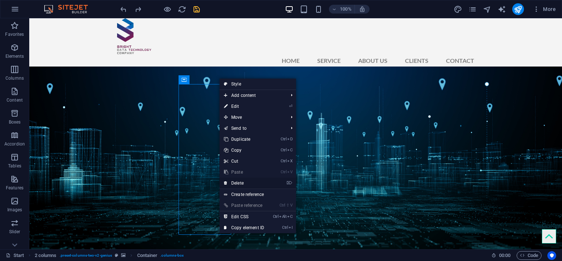
click at [255, 179] on link "⌦ Delete" at bounding box center [244, 183] width 49 height 11
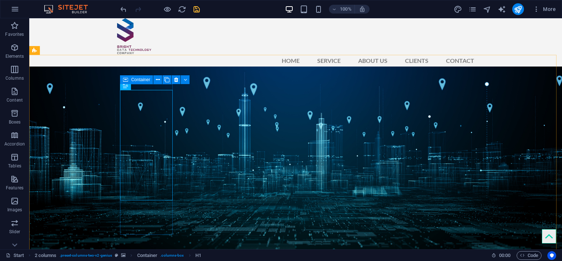
click at [146, 82] on span "Container" at bounding box center [140, 80] width 19 height 4
click at [145, 82] on span "Container" at bounding box center [140, 80] width 19 height 4
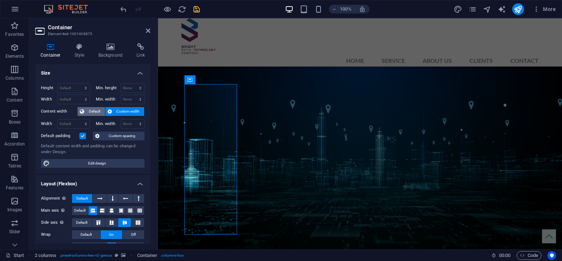
click at [99, 111] on span "Default" at bounding box center [94, 111] width 16 height 9
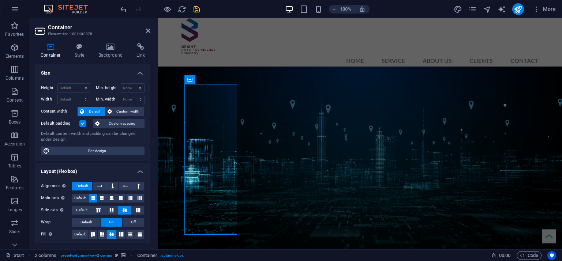
click at [122, 105] on div "Height Default px rem % vh vw Min. height None px rem % vh vw Width Default px …" at bounding box center [92, 120] width 115 height 84
click at [118, 111] on span "Custom width" at bounding box center [128, 111] width 28 height 9
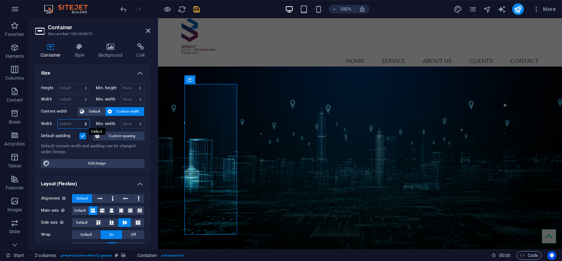
click at [69, 123] on select "Default px rem % em vh vw" at bounding box center [74, 124] width 32 height 9
select select "px"
click at [78, 120] on select "Default px rem % em vh vw" at bounding box center [74, 124] width 32 height 9
type input "200"
click at [130, 124] on select "None px rem % vh vw" at bounding box center [132, 124] width 23 height 9
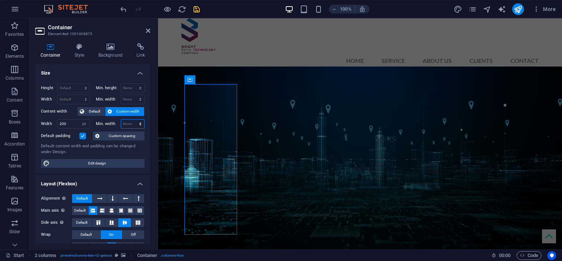
click at [130, 124] on select "None px rem % vh vw" at bounding box center [132, 124] width 23 height 9
select select "px"
click at [133, 120] on select "None px rem % vh vw" at bounding box center [132, 124] width 23 height 9
type input "100"
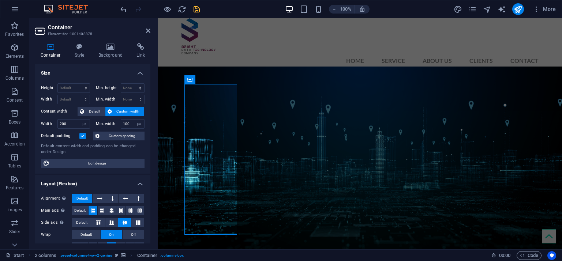
click at [82, 135] on label at bounding box center [82, 136] width 7 height 7
click at [0, 0] on input "Default padding" at bounding box center [0, 0] width 0 height 0
click at [82, 135] on label at bounding box center [82, 136] width 7 height 7
click at [0, 0] on input "Default padding" at bounding box center [0, 0] width 0 height 0
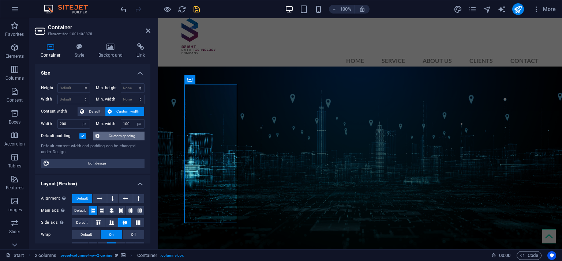
click at [113, 135] on span "Custom spacing" at bounding box center [122, 136] width 41 height 9
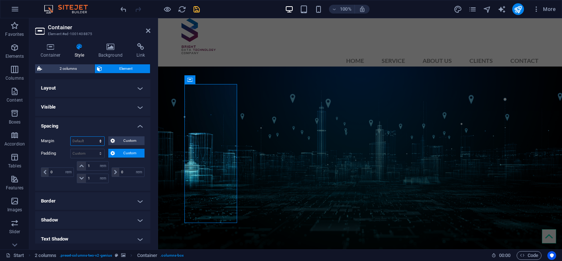
click at [78, 142] on select "Default auto px % rem vw vh Custom" at bounding box center [88, 141] width 34 height 9
click at [71, 137] on select "Default auto px % rem vw vh Custom" at bounding box center [88, 141] width 34 height 9
click at [98, 143] on select "Default auto px % rem vw vh Custom" at bounding box center [88, 141] width 34 height 9
click at [71, 137] on select "Default auto px % rem vw vh Custom" at bounding box center [88, 141] width 34 height 9
select select "DISABLED_OPTION_VALUE"
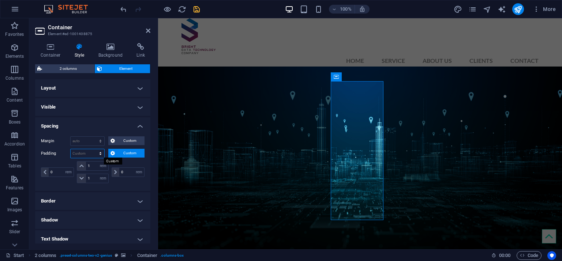
click at [96, 156] on select "Default px rem % vh vw Custom" at bounding box center [88, 153] width 34 height 9
click at [71, 149] on select "Default px rem % vh vw Custom" at bounding box center [88, 153] width 34 height 9
select select "DISABLED_OPTION_VALUE"
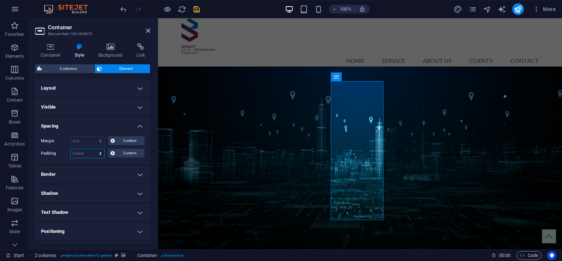
click at [95, 152] on select "Default px rem % vh vw Custom" at bounding box center [88, 153] width 34 height 9
click at [101, 176] on h4 "Border" at bounding box center [92, 175] width 115 height 18
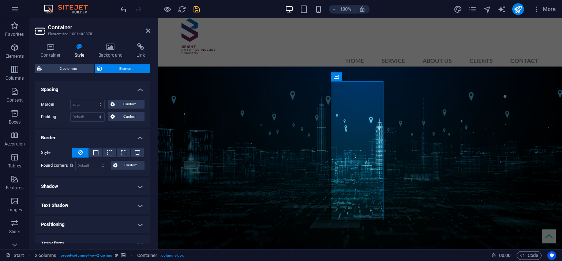
scroll to position [102, 0]
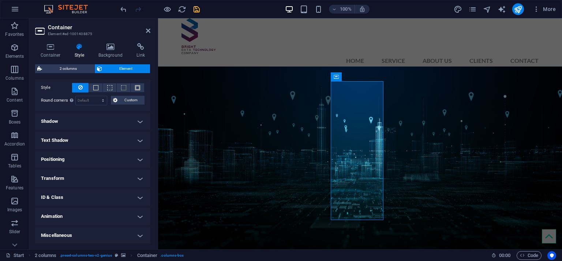
click at [113, 160] on h4 "Positioning" at bounding box center [92, 160] width 115 height 18
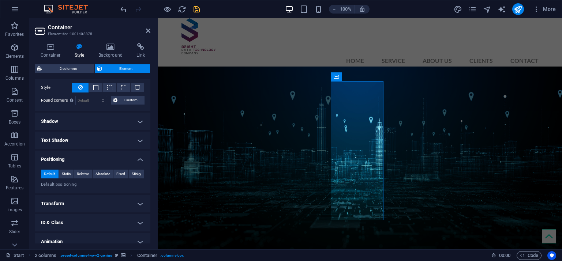
click at [114, 159] on h4 "Positioning" at bounding box center [92, 157] width 115 height 13
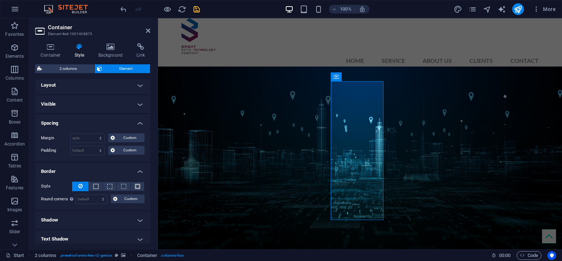
scroll to position [0, 0]
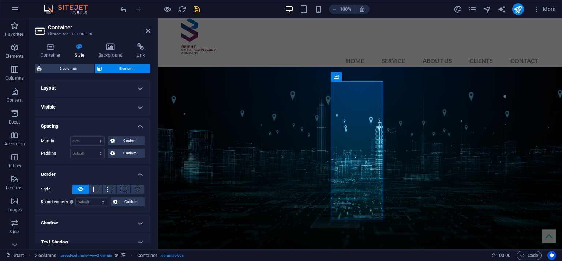
click at [135, 83] on h4 "Layout" at bounding box center [92, 88] width 115 height 18
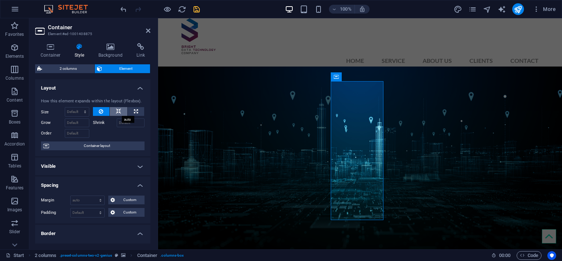
click at [118, 110] on icon at bounding box center [118, 111] width 5 height 9
click at [132, 109] on button at bounding box center [136, 111] width 16 height 9
type input "100"
select select "%"
click at [107, 114] on button at bounding box center [101, 111] width 17 height 9
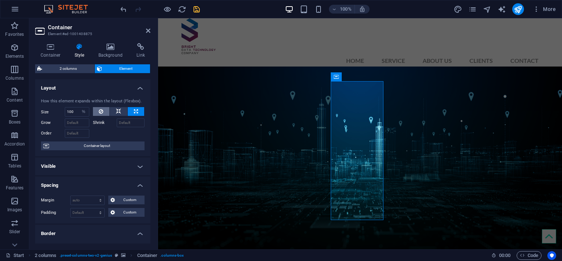
select select "DISABLED_OPTION_VALUE"
click at [102, 110] on button at bounding box center [101, 111] width 17 height 9
click at [114, 111] on button at bounding box center [119, 111] width 18 height 9
click at [113, 164] on h4 "Visible" at bounding box center [92, 167] width 115 height 18
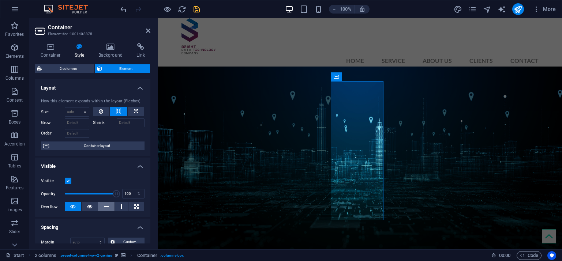
click at [107, 203] on icon at bounding box center [106, 206] width 5 height 9
click at [90, 205] on icon at bounding box center [89, 206] width 5 height 9
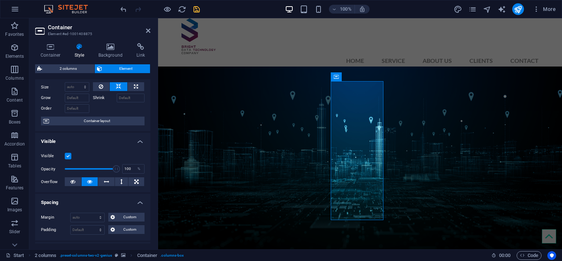
scroll to position [37, 0]
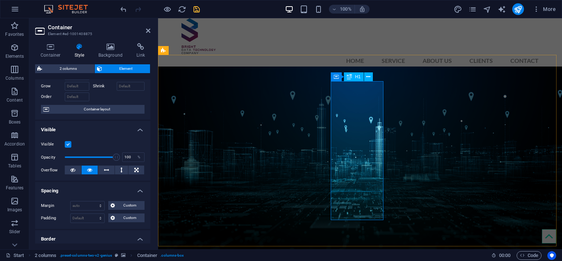
click at [371, 77] on button at bounding box center [368, 77] width 9 height 9
click at [368, 73] on button at bounding box center [368, 77] width 9 height 9
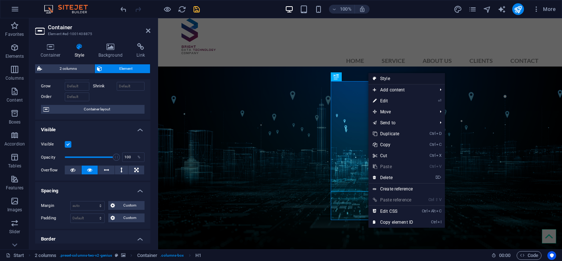
drag, startPoint x: 397, startPoint y: 79, endPoint x: 238, endPoint y: 60, distance: 160.0
click at [397, 79] on link "Style" at bounding box center [407, 78] width 77 height 11
select select "rem"
select select "px"
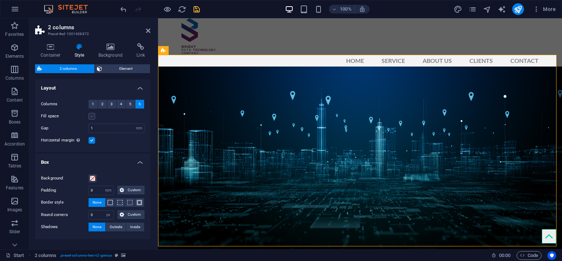
click at [93, 117] on label at bounding box center [92, 116] width 7 height 7
click at [0, 0] on input "Fill space" at bounding box center [0, 0] width 0 height 0
click at [93, 117] on label at bounding box center [92, 116] width 7 height 7
click at [0, 0] on input "Fill space" at bounding box center [0, 0] width 0 height 0
click at [93, 117] on label at bounding box center [92, 116] width 7 height 7
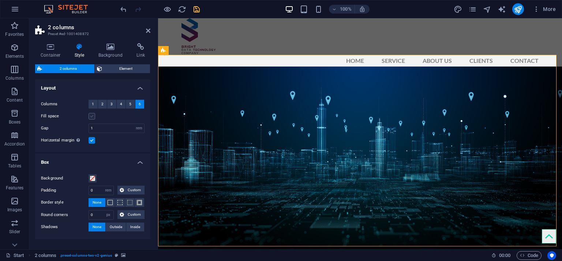
click at [0, 0] on input "Fill space" at bounding box center [0, 0] width 0 height 0
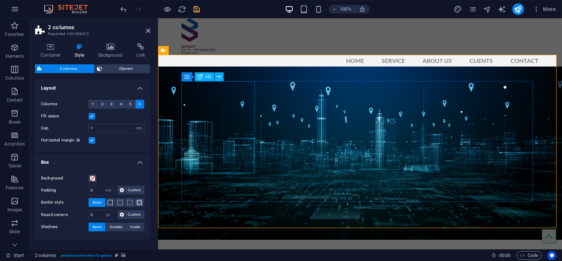
click at [438, 69] on figure at bounding box center [360, 154] width 404 height 174
